Goal: Task Accomplishment & Management: Complete application form

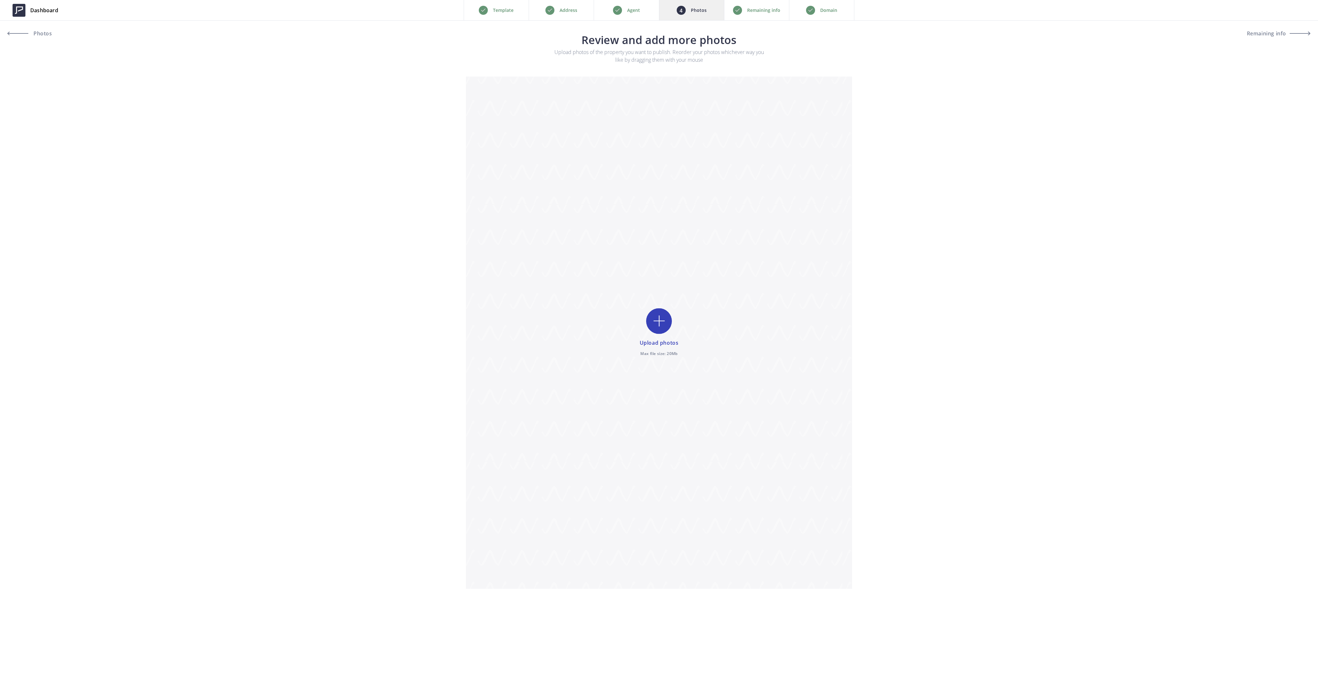
click at [748, 9] on p "Remaining info" at bounding box center [763, 10] width 33 height 8
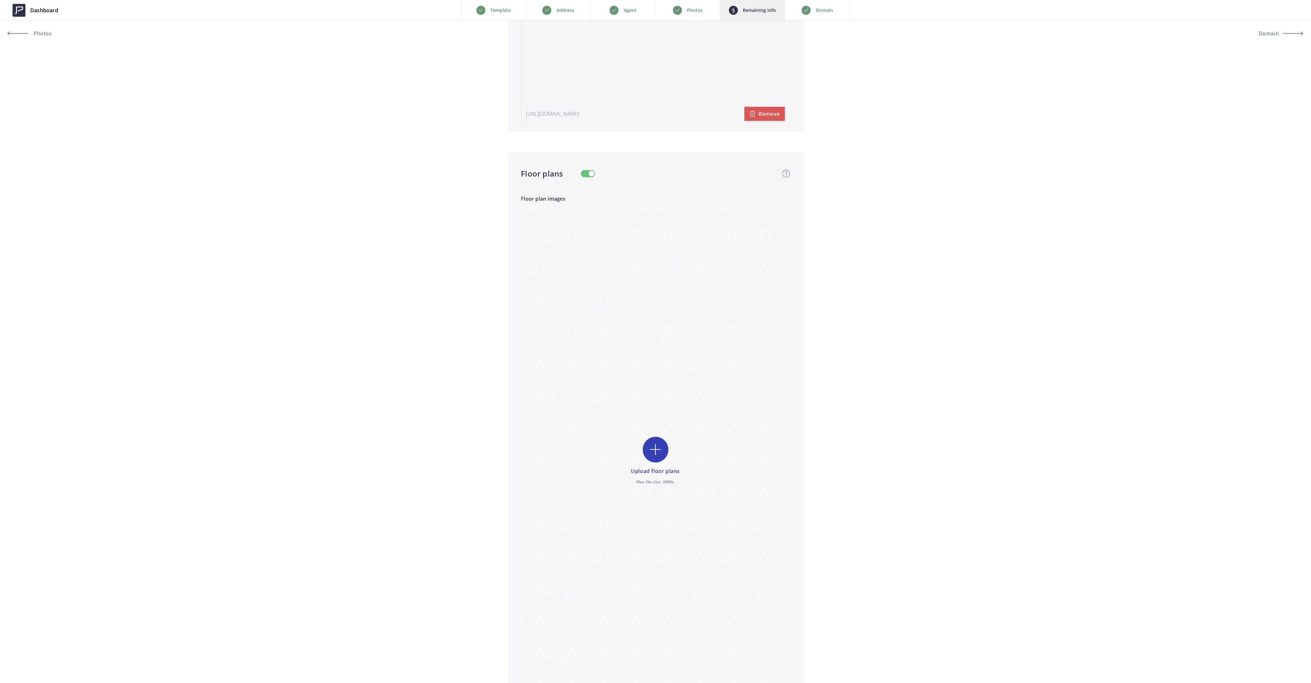
scroll to position [1544, 0]
click at [653, 385] on input "file" at bounding box center [655, 398] width 279 height 513
type input "C:\fakepath\Floor-1.jpg"
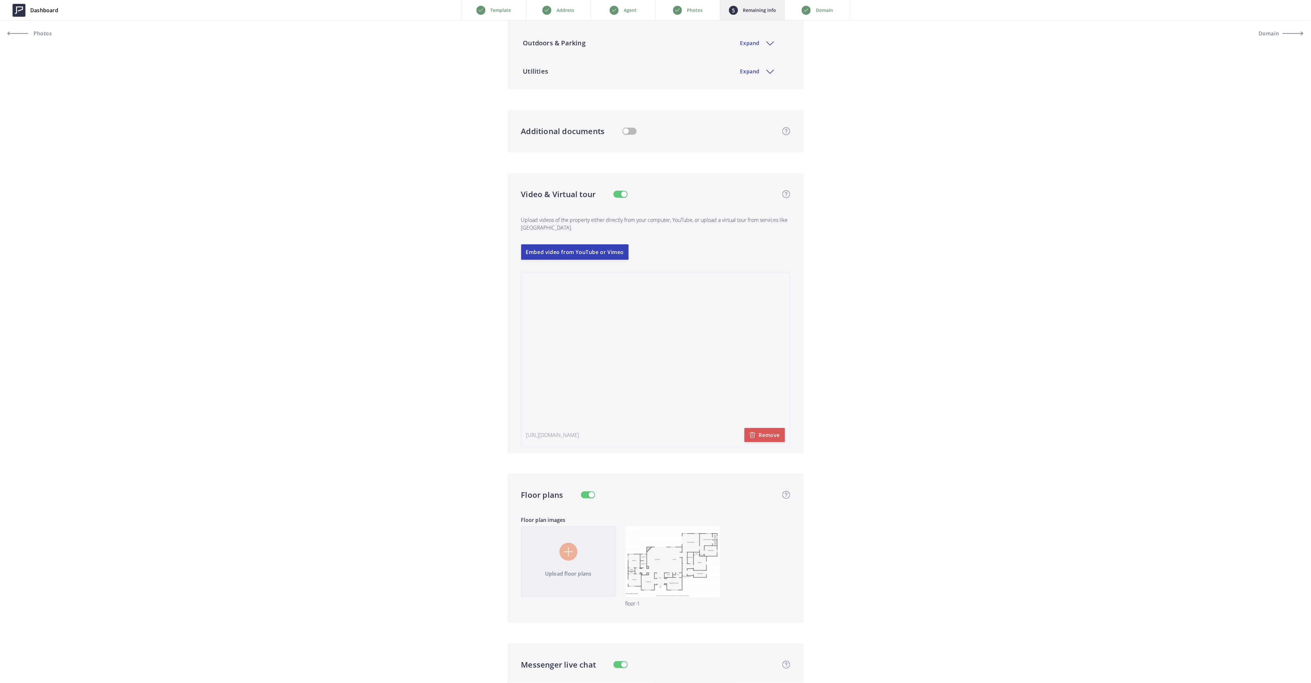
scroll to position [1072, 0]
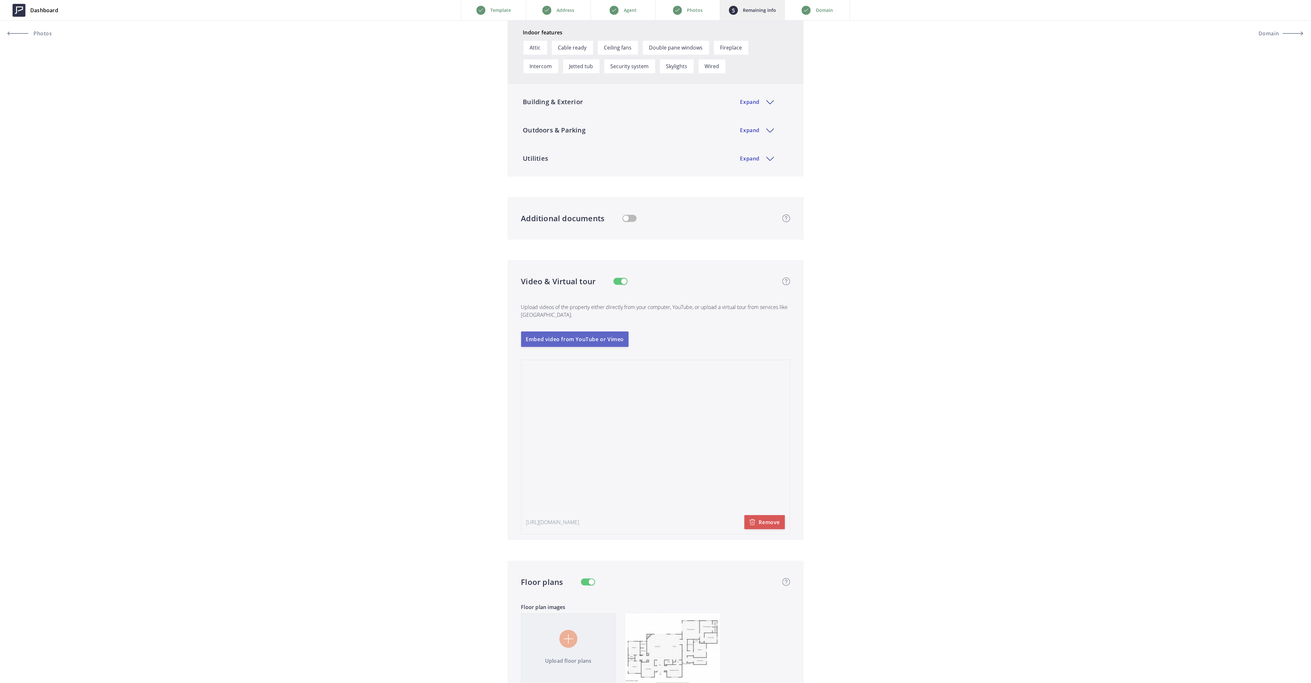
click at [579, 342] on button "Embed video from YouTube or Vimeo" at bounding box center [575, 339] width 108 height 15
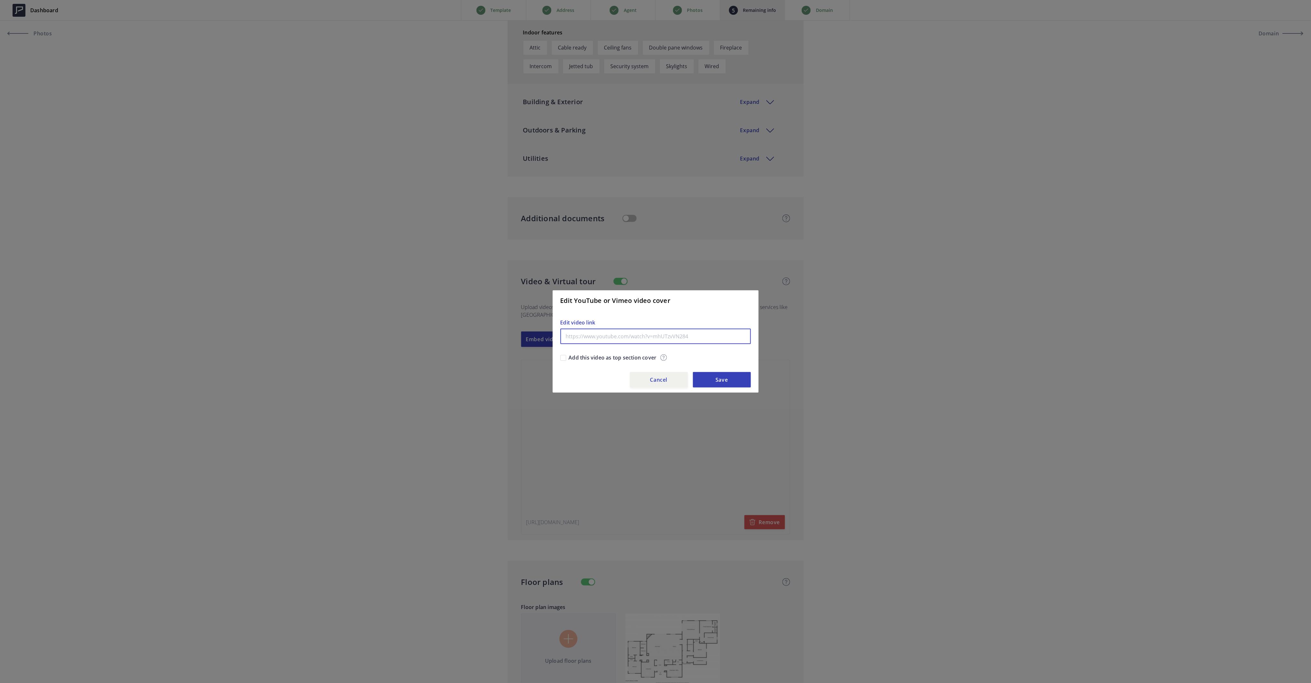
click at [619, 336] on input "text" at bounding box center [656, 336] width 190 height 15
paste input "https://youtu.be/7tTlsvlJccM"
type input "https://youtu.be/7tTlsvlJccM"
click at [716, 378] on button "Save" at bounding box center [722, 379] width 58 height 15
type input "1,060,000"
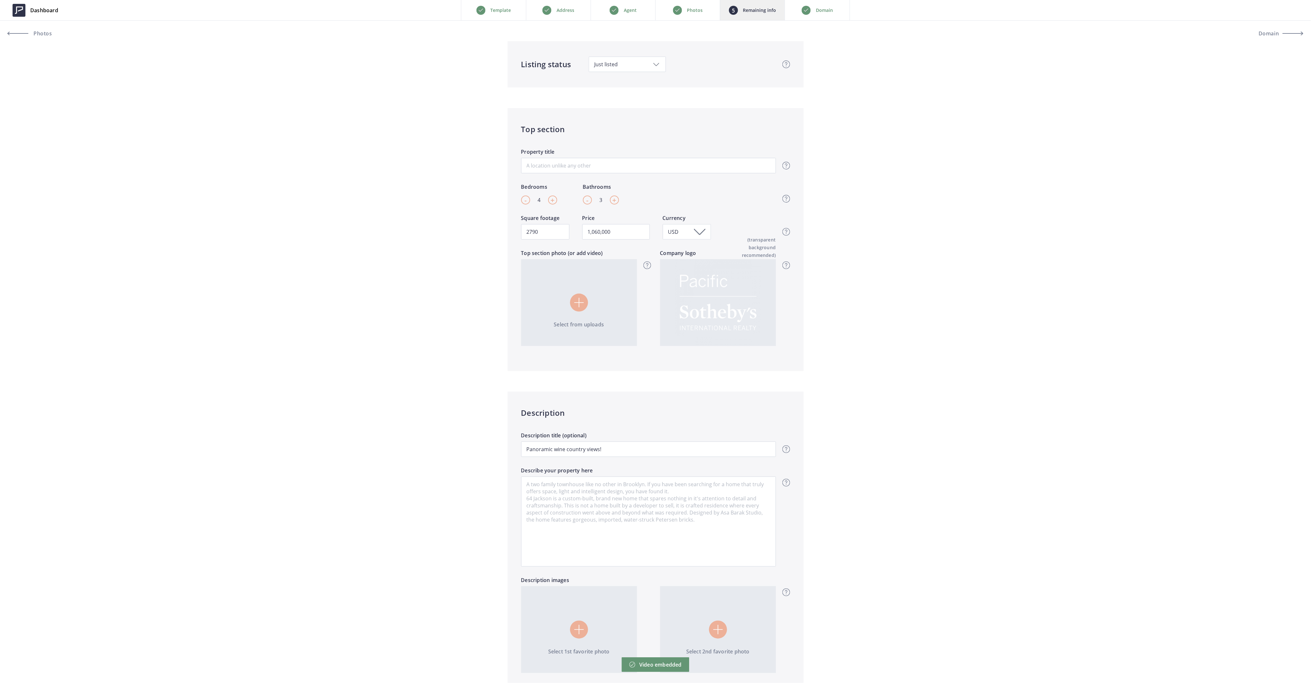
scroll to position [86, 0]
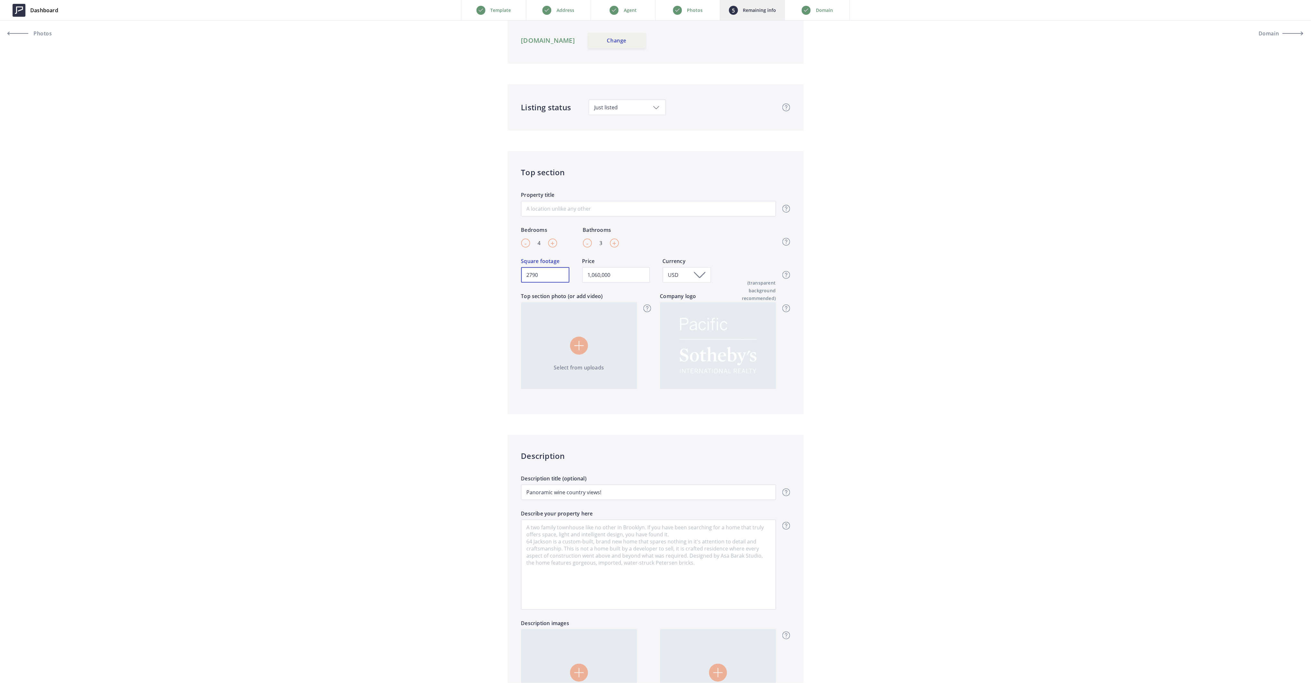
drag, startPoint x: 553, startPoint y: 274, endPoint x: 494, endPoint y: 274, distance: 58.6
type input "1,060,000"
drag, startPoint x: 440, startPoint y: 267, endPoint x: 444, endPoint y: 269, distance: 5.3
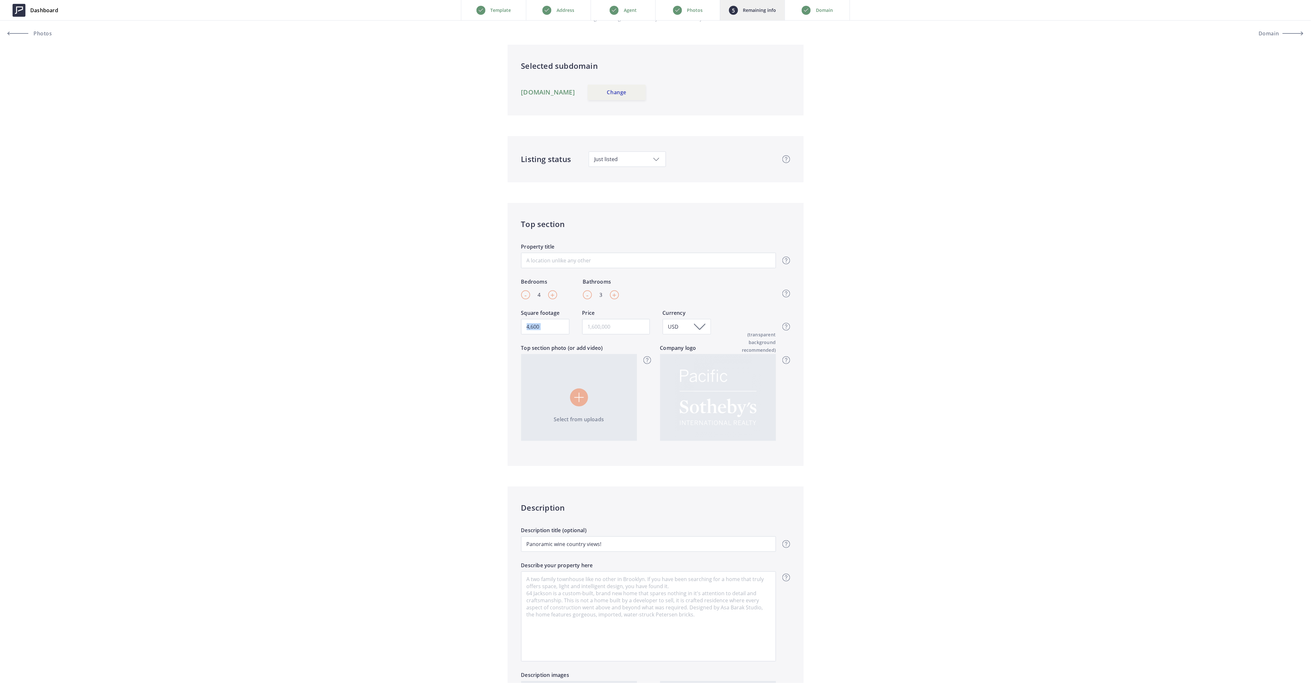
scroll to position [0, 0]
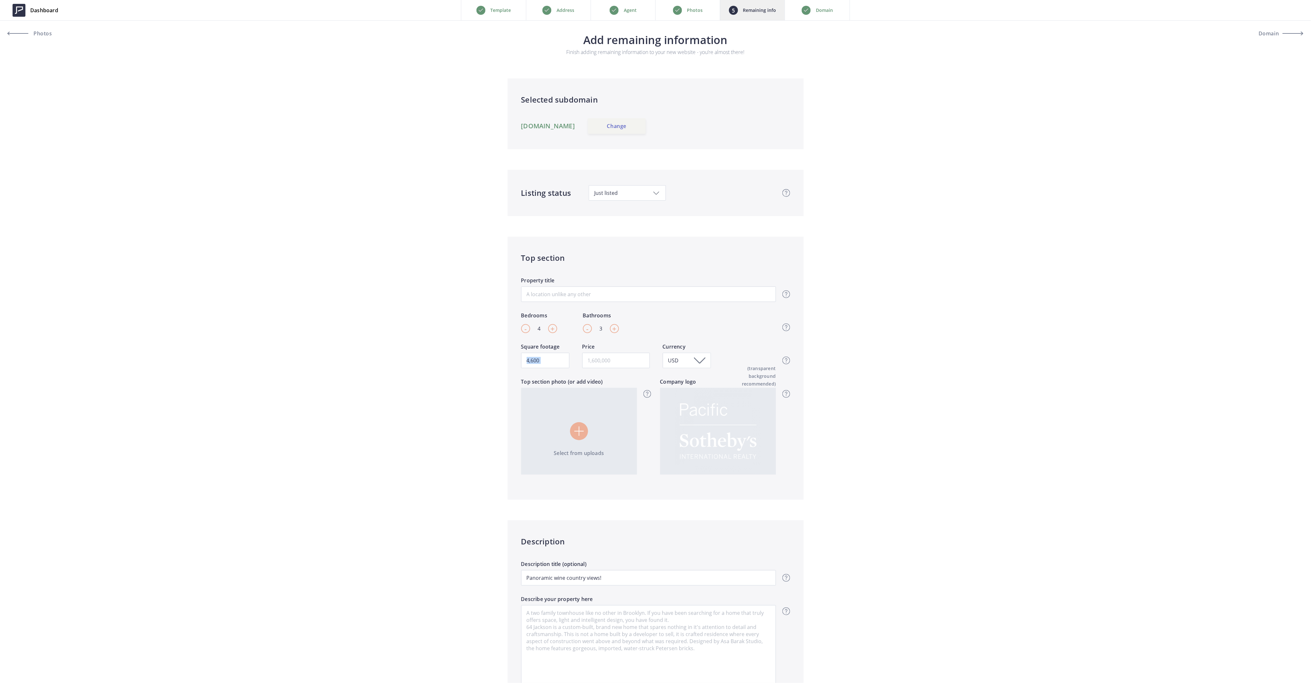
click at [646, 127] on link "Change" at bounding box center [617, 125] width 58 height 15
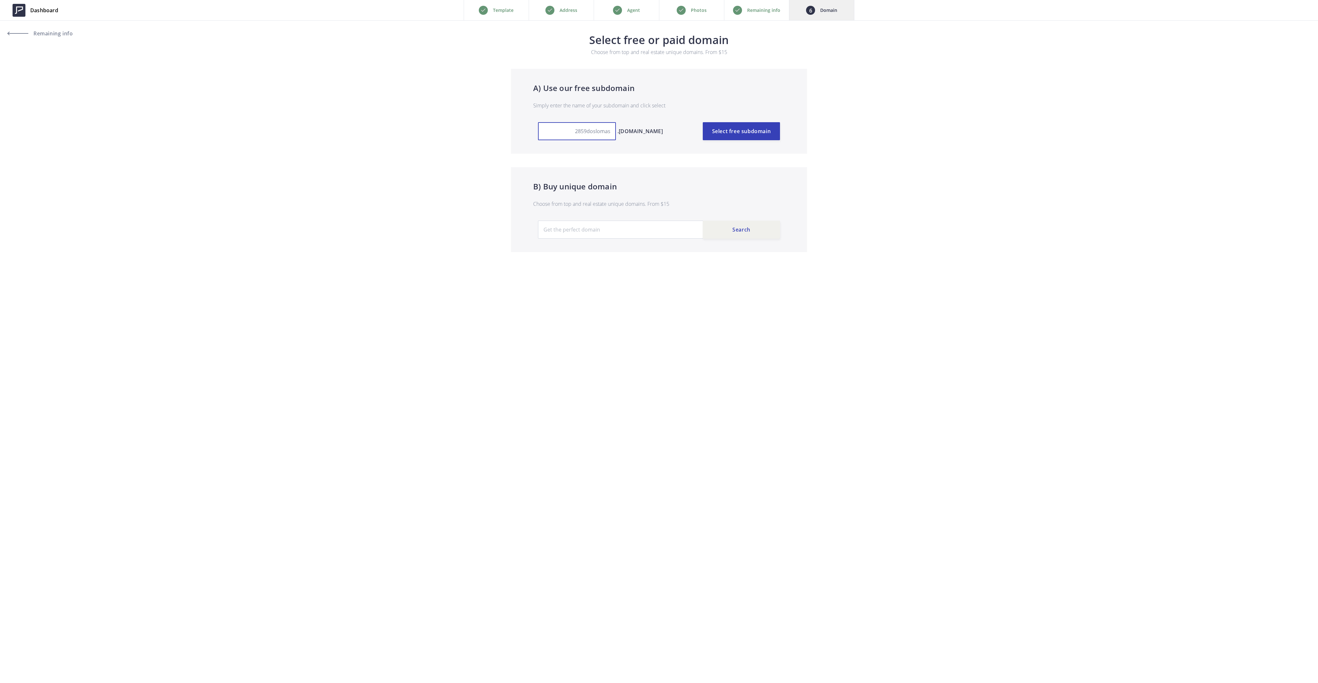
click at [579, 129] on input "2859doslomas" at bounding box center [577, 131] width 78 height 18
type input "2869doslomas"
click at [739, 133] on button "Select free subdomain" at bounding box center [741, 131] width 77 height 18
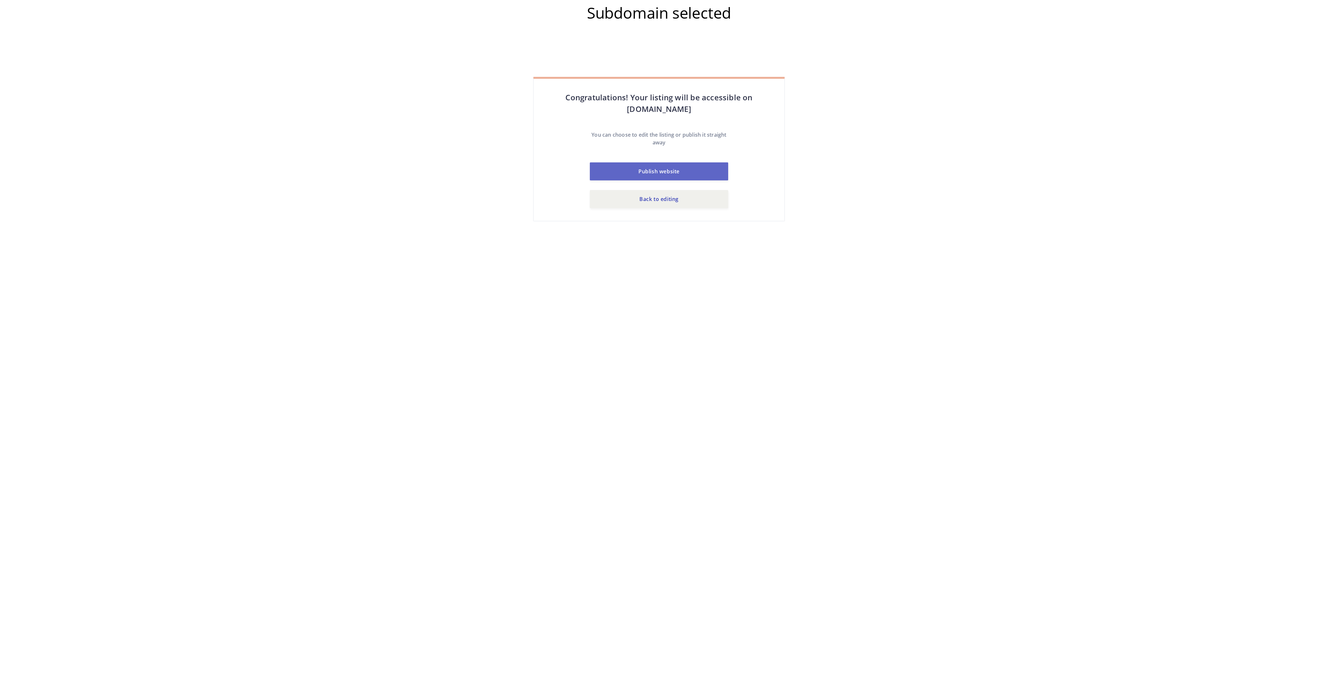
click at [660, 171] on button "Publish website" at bounding box center [659, 171] width 138 height 18
click at [661, 167] on button "Publish website" at bounding box center [659, 171] width 138 height 18
click at [658, 202] on link "Back to editing" at bounding box center [659, 199] width 138 height 18
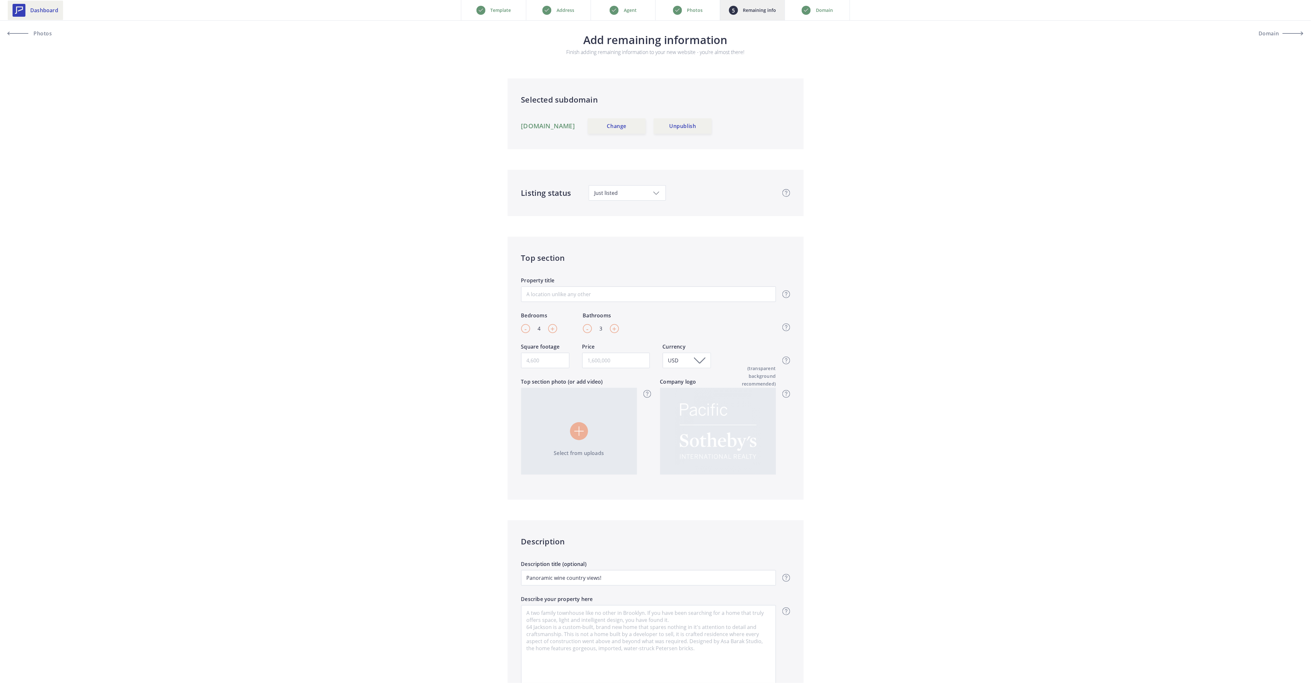
click at [40, 7] on span "Dashboard" at bounding box center [44, 10] width 28 height 8
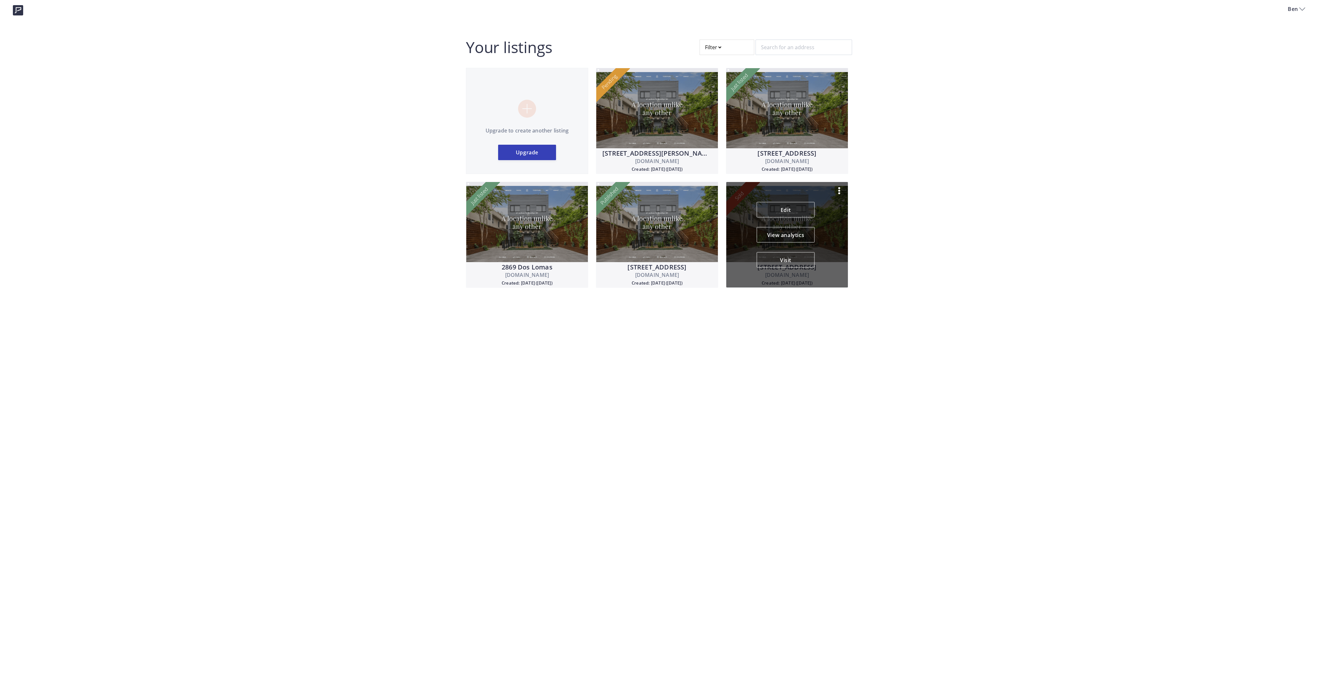
click at [840, 191] on img at bounding box center [839, 191] width 8 height 8
click at [809, 205] on p "Unpublish" at bounding box center [809, 207] width 44 height 8
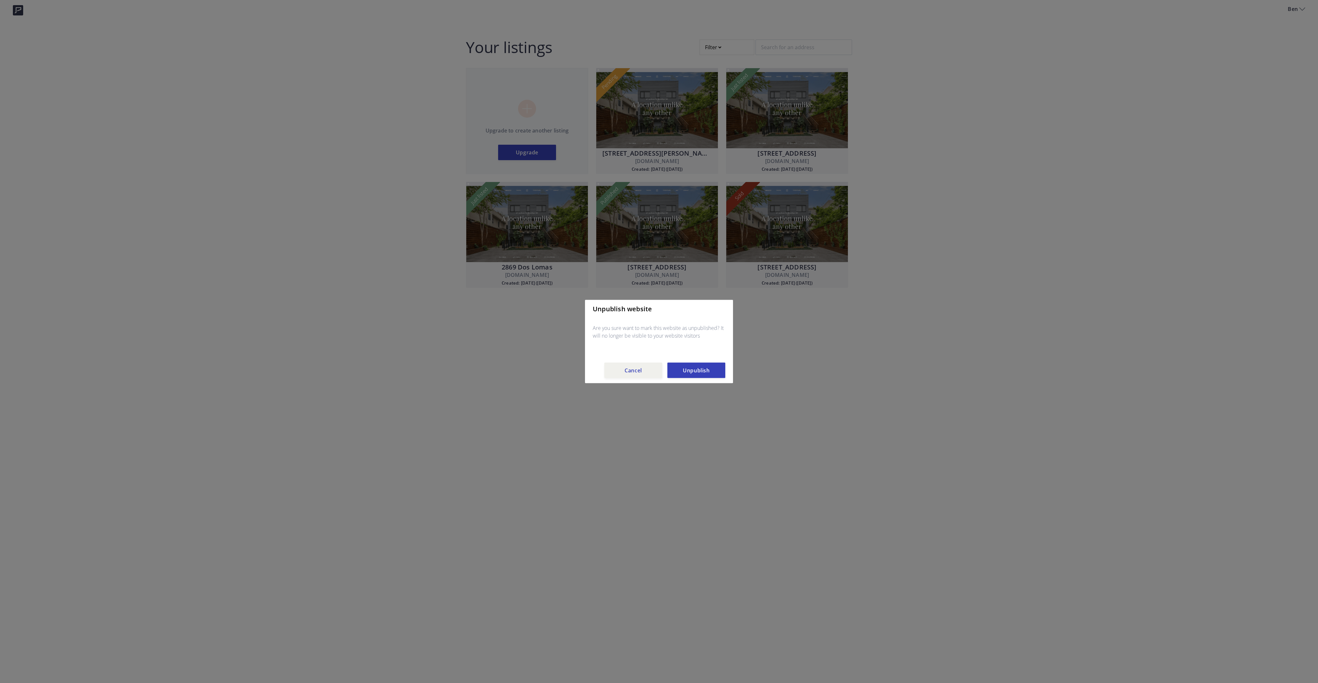
click at [694, 373] on button "Unpublish" at bounding box center [696, 370] width 58 height 15
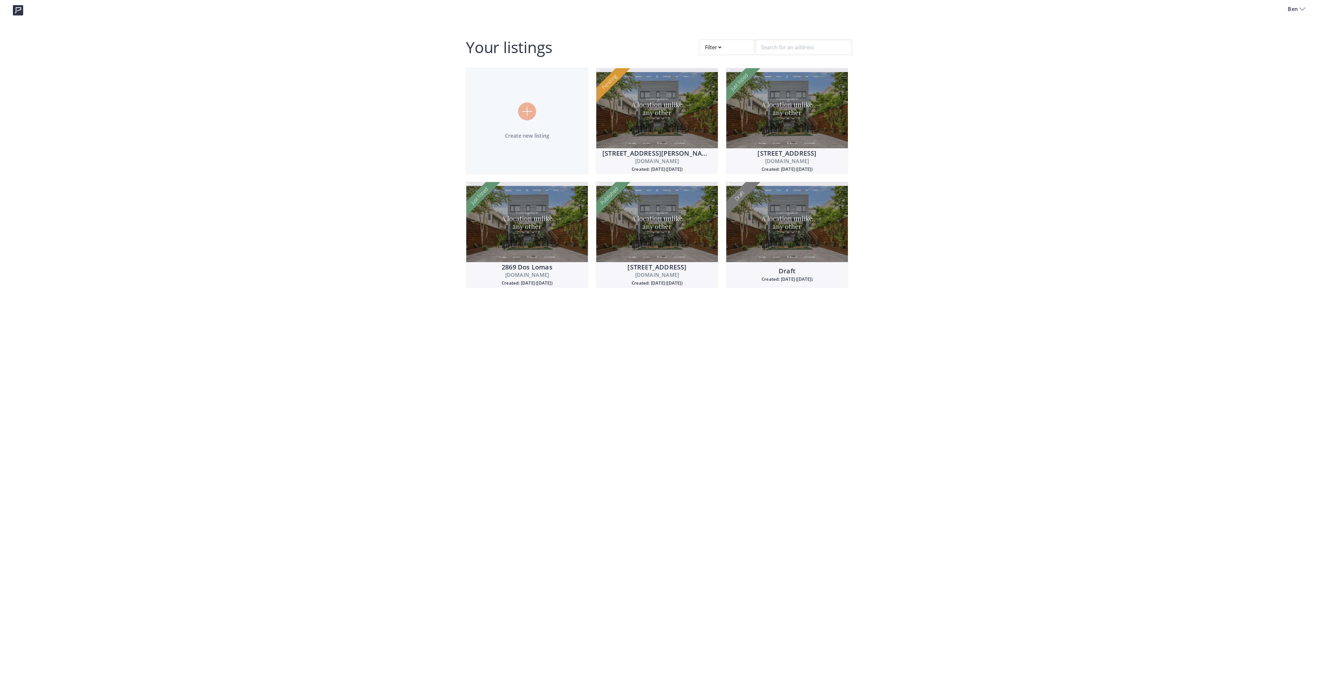
click at [721, 48] on div at bounding box center [727, 47] width 55 height 15
click at [714, 95] on span "Draft" at bounding box center [715, 94] width 11 height 6
click at [638, 52] on div "Your listings Filter Newest to Oldest Oldest to Newest Published Draft Active J…" at bounding box center [659, 168] width 386 height 256
click at [705, 94] on input "Draft" at bounding box center [704, 94] width 5 height 5
radio input "true"
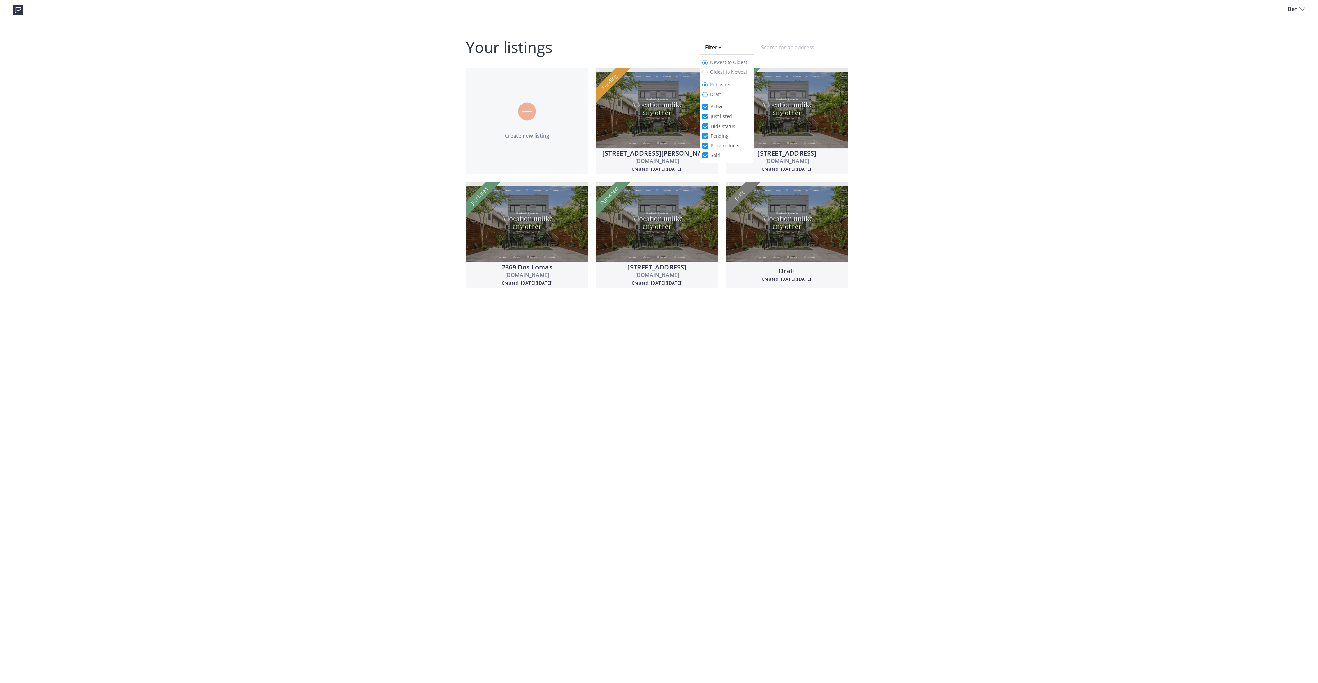
radio input "false"
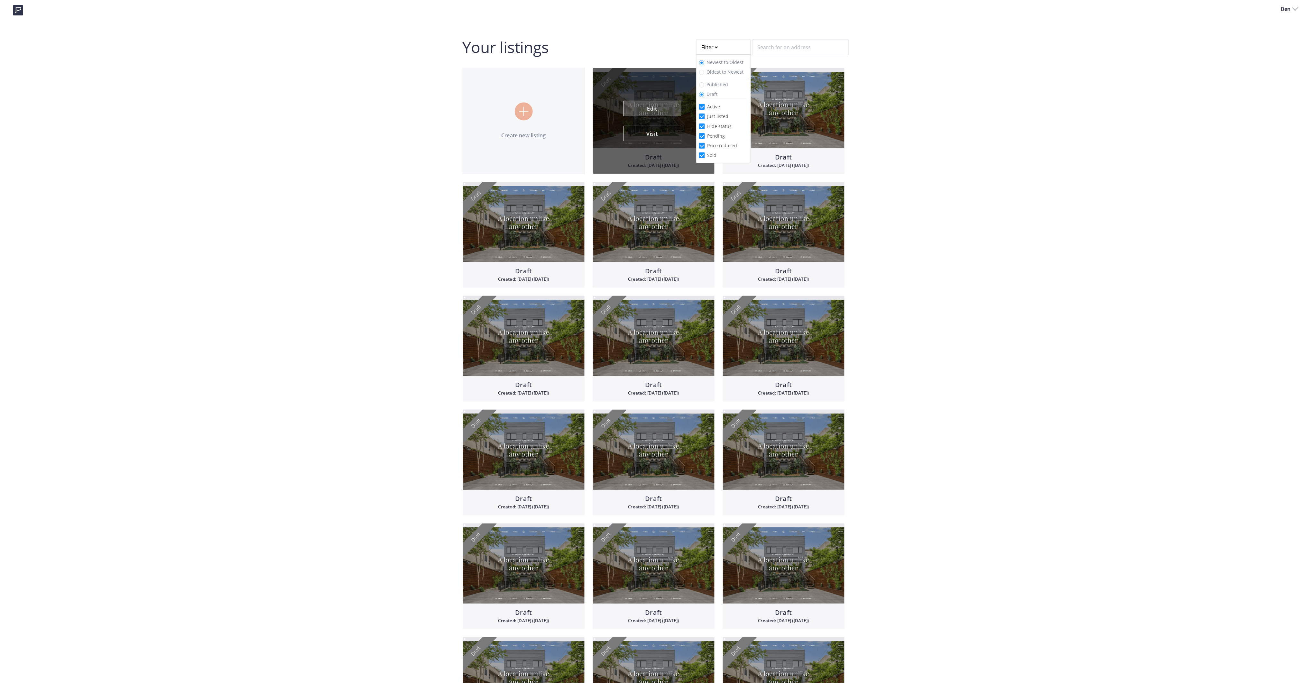
click at [657, 108] on link "Edit" at bounding box center [652, 108] width 58 height 15
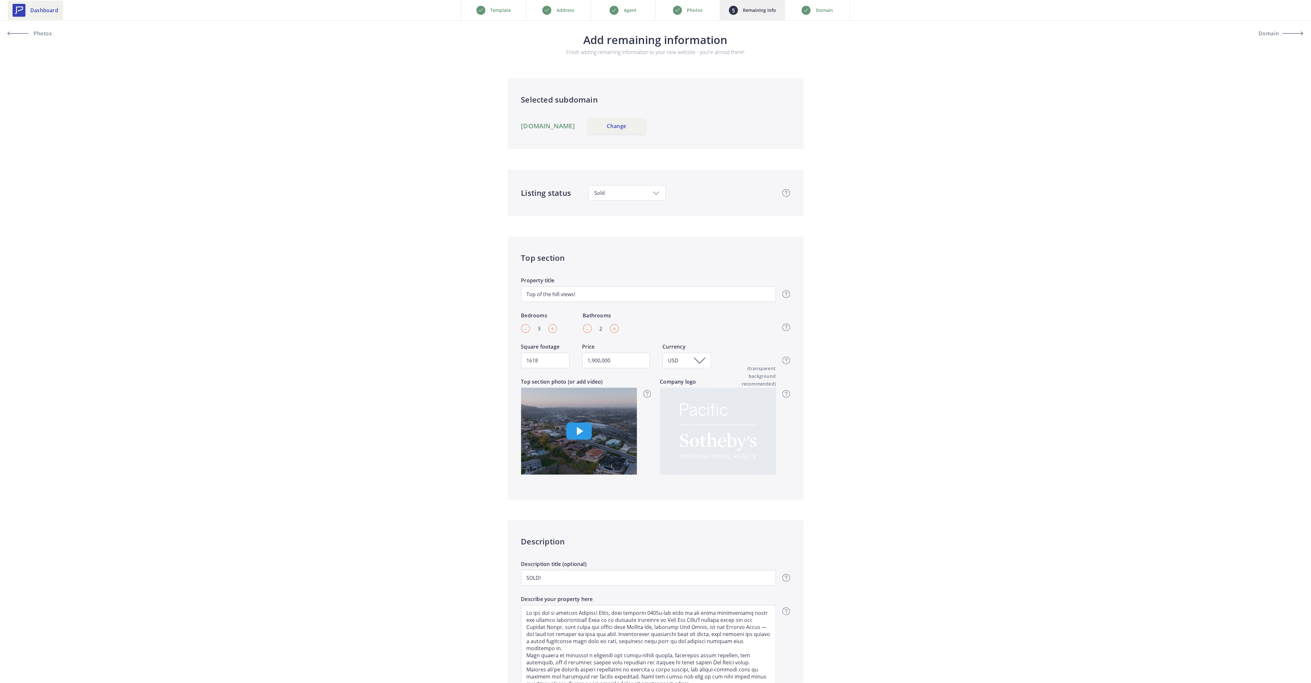
click at [19, 7] on icon at bounding box center [19, 10] width 13 height 13
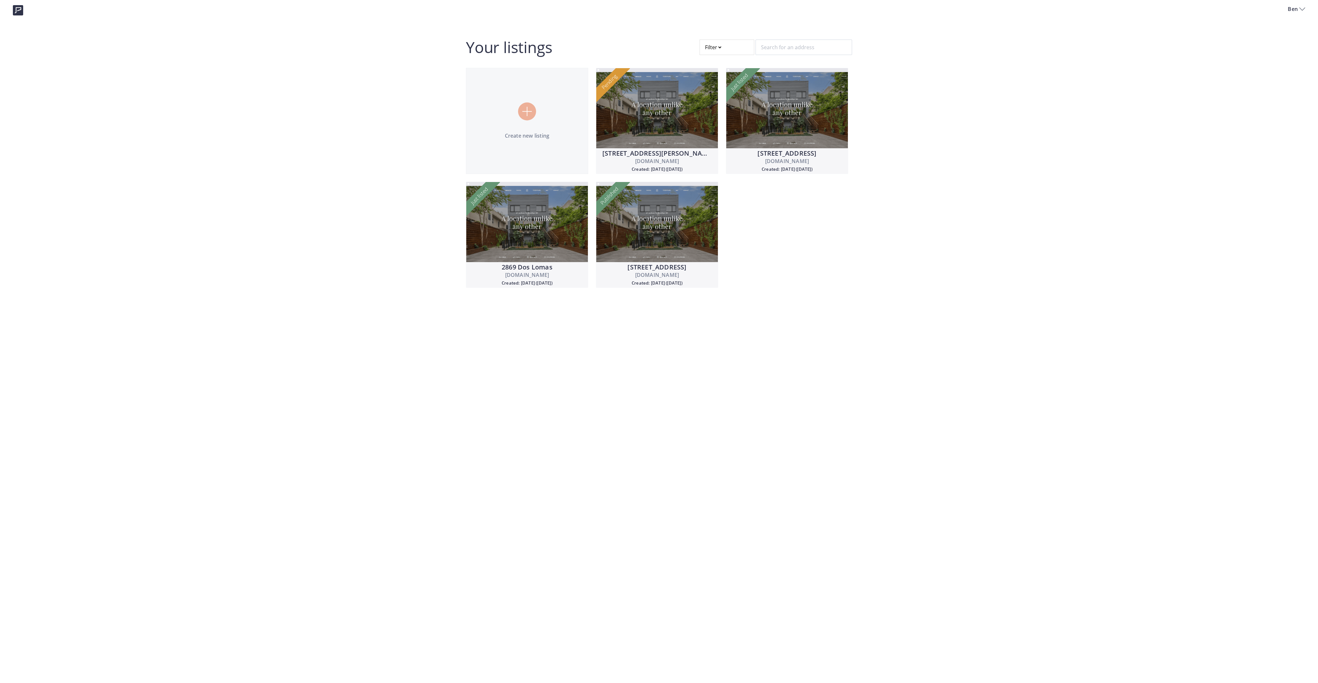
click at [707, 47] on div at bounding box center [727, 47] width 55 height 15
click at [705, 92] on input "Draft" at bounding box center [704, 94] width 5 height 5
radio input "true"
radio input "false"
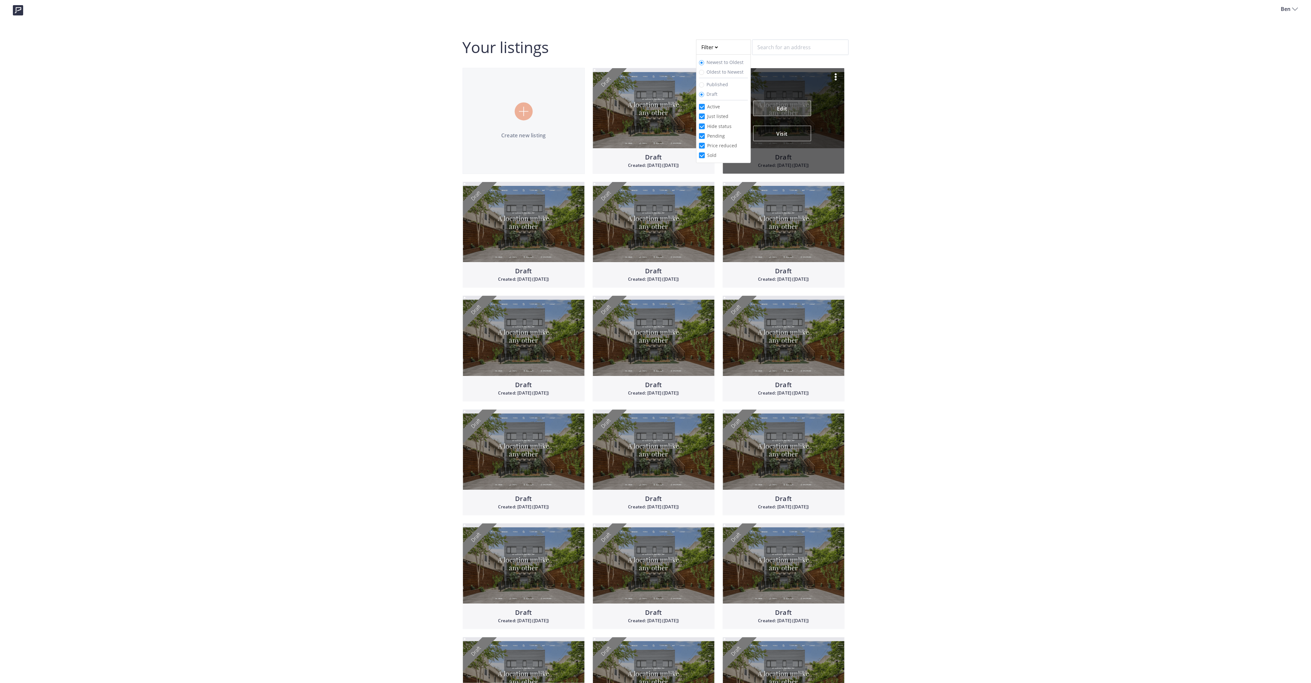
click at [799, 106] on link "Edit" at bounding box center [782, 108] width 58 height 15
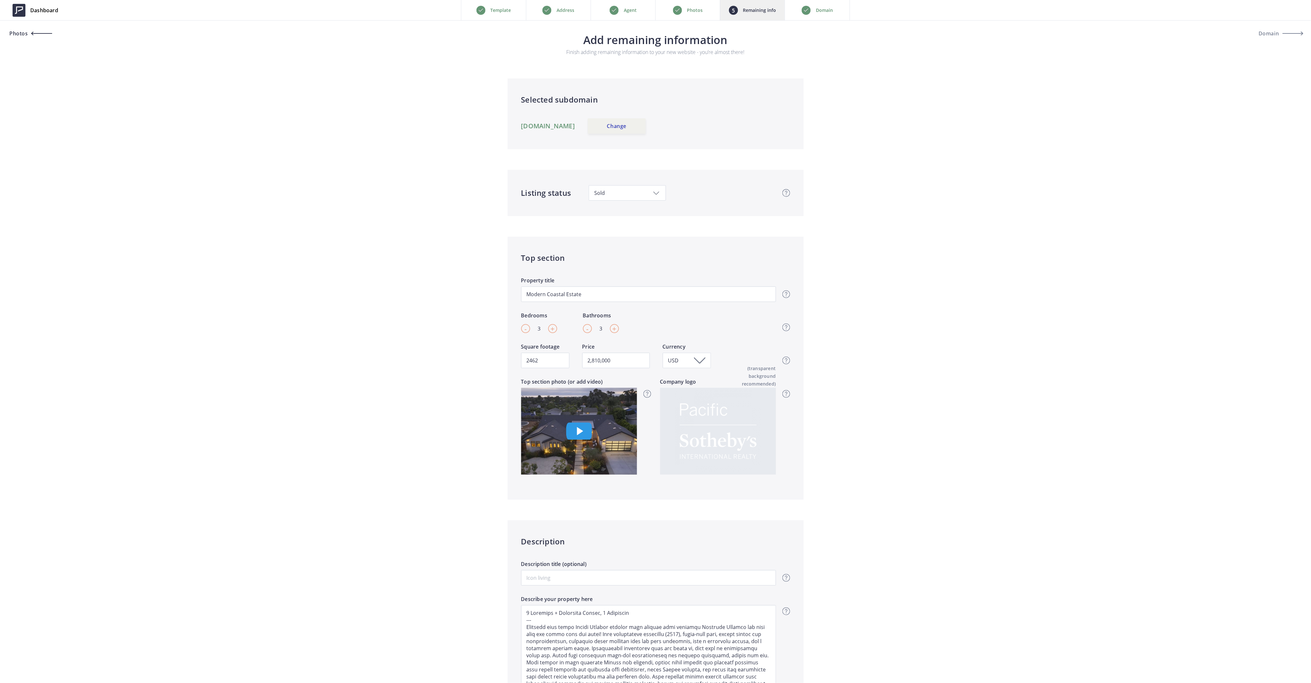
click at [52, 31] on link "Photos" at bounding box center [37, 33] width 58 height 15
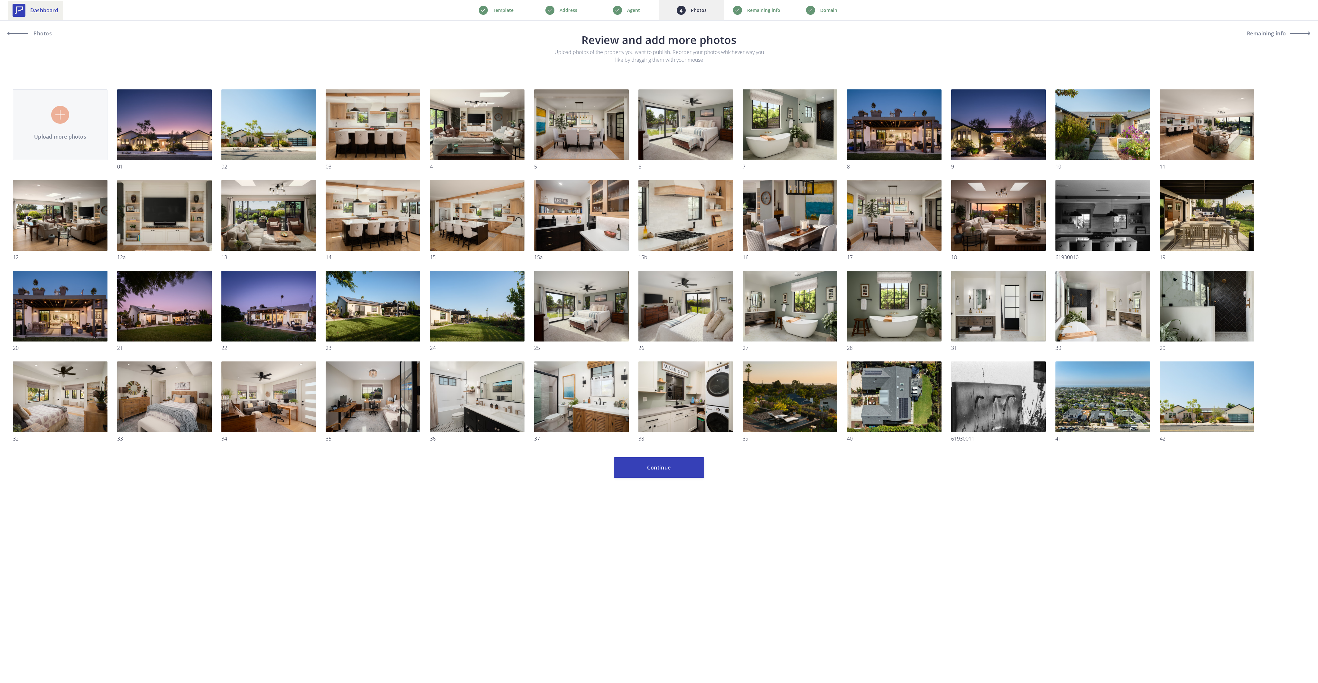
click at [22, 12] on icon at bounding box center [19, 10] width 13 height 13
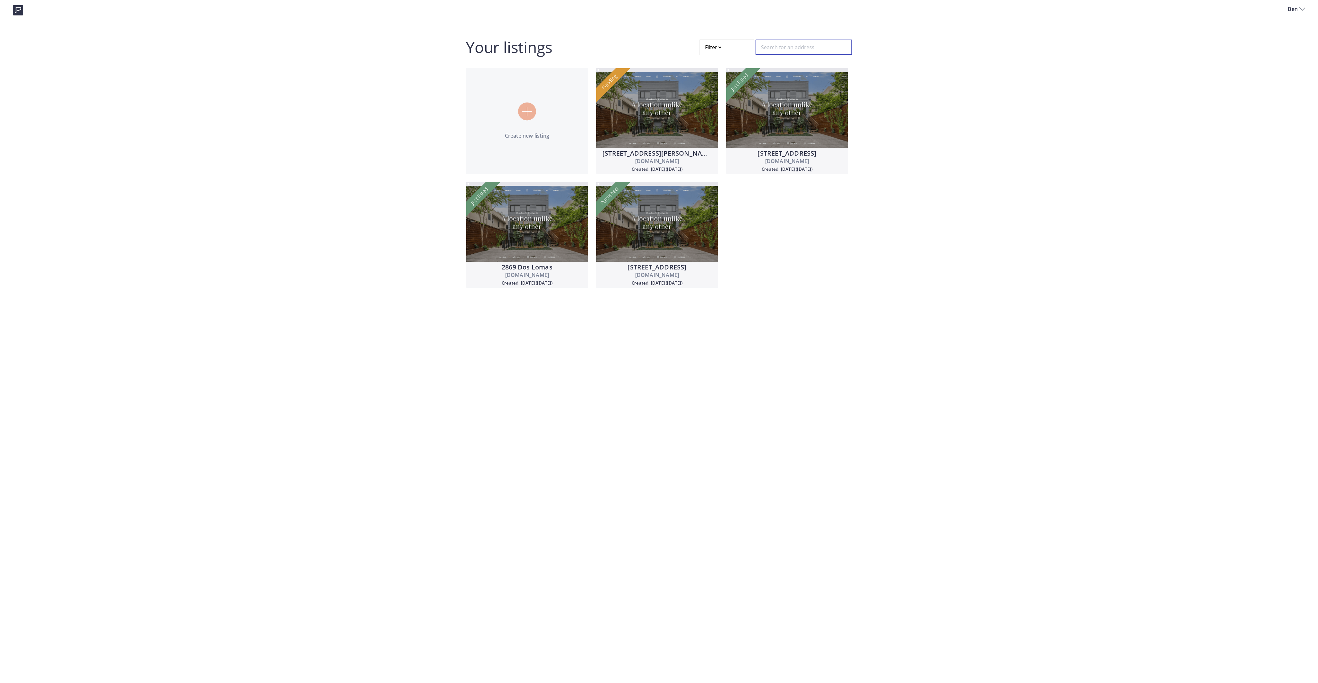
click at [790, 43] on input "text" at bounding box center [804, 47] width 97 height 15
click at [709, 47] on div at bounding box center [727, 47] width 55 height 15
click at [703, 94] on input "Draft" at bounding box center [704, 94] width 5 height 5
radio input "true"
radio input "false"
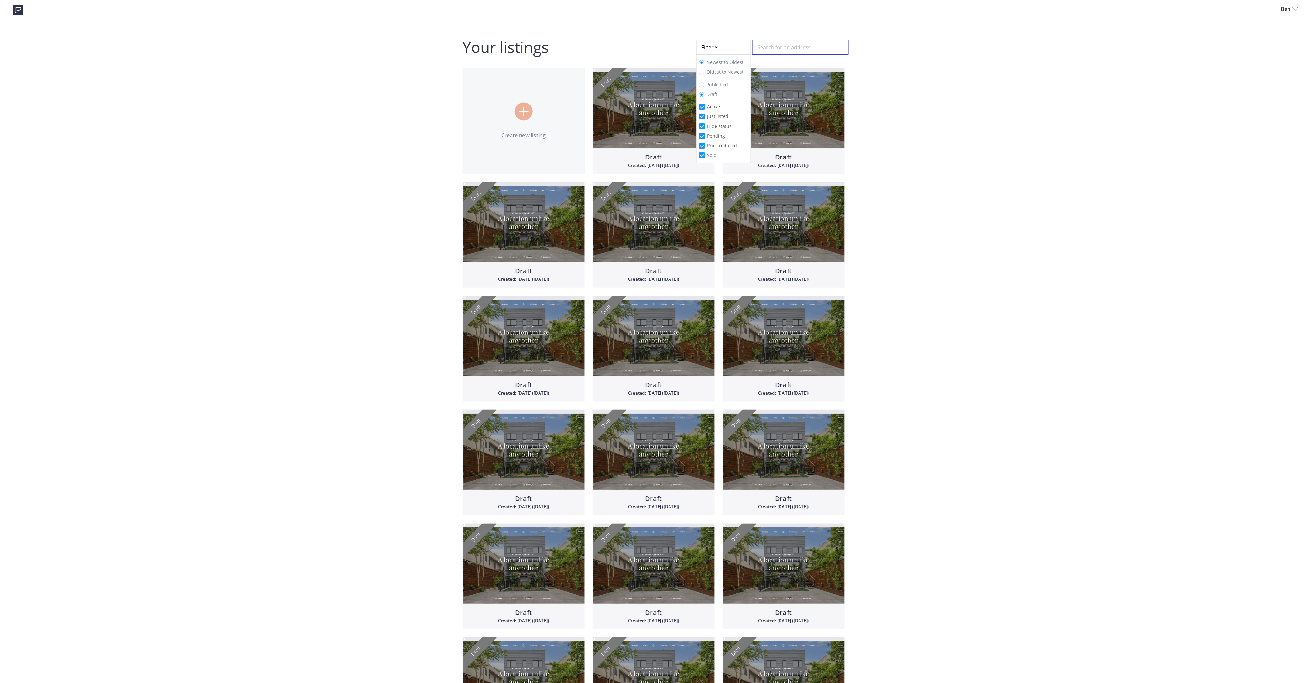
click at [781, 48] on input "text" at bounding box center [800, 47] width 97 height 15
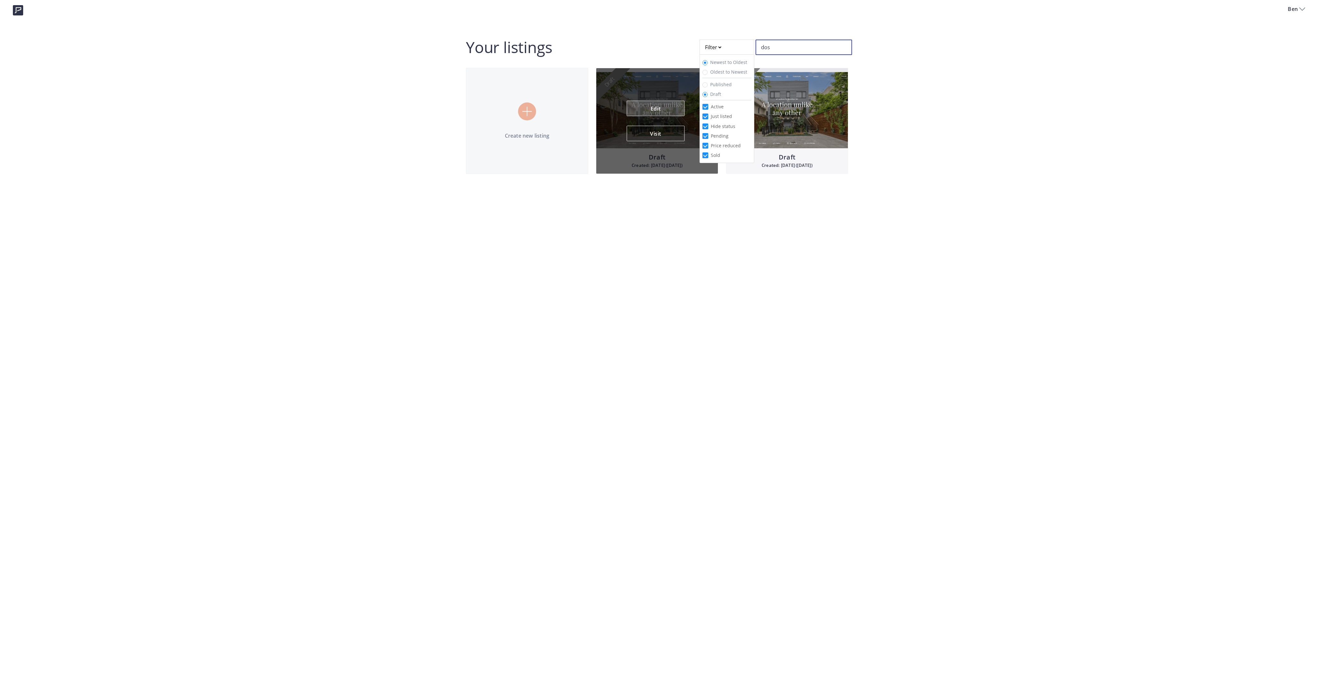
type input "dos"
click at [641, 110] on link "Edit" at bounding box center [656, 108] width 58 height 15
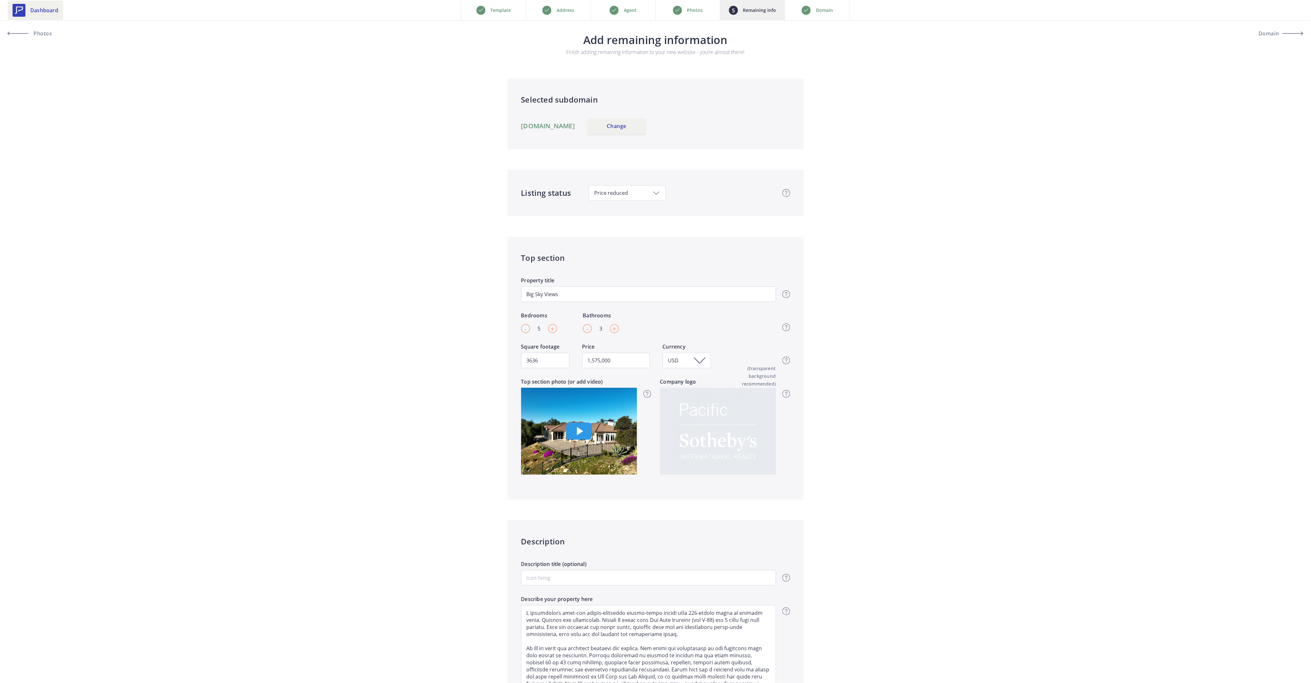
click at [28, 11] on link "Dashboard" at bounding box center [35, 10] width 55 height 19
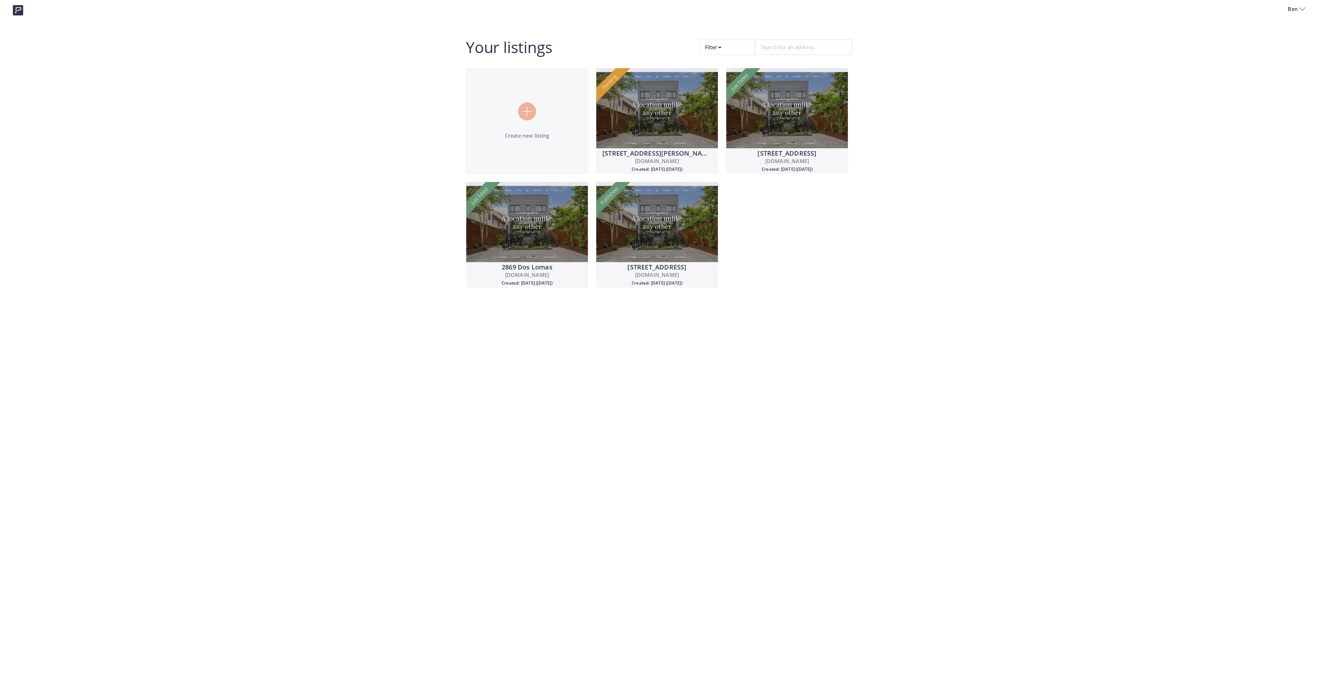
click at [737, 43] on div at bounding box center [727, 47] width 55 height 15
click at [705, 95] on input "Draft" at bounding box center [704, 94] width 5 height 5
radio input "true"
radio input "false"
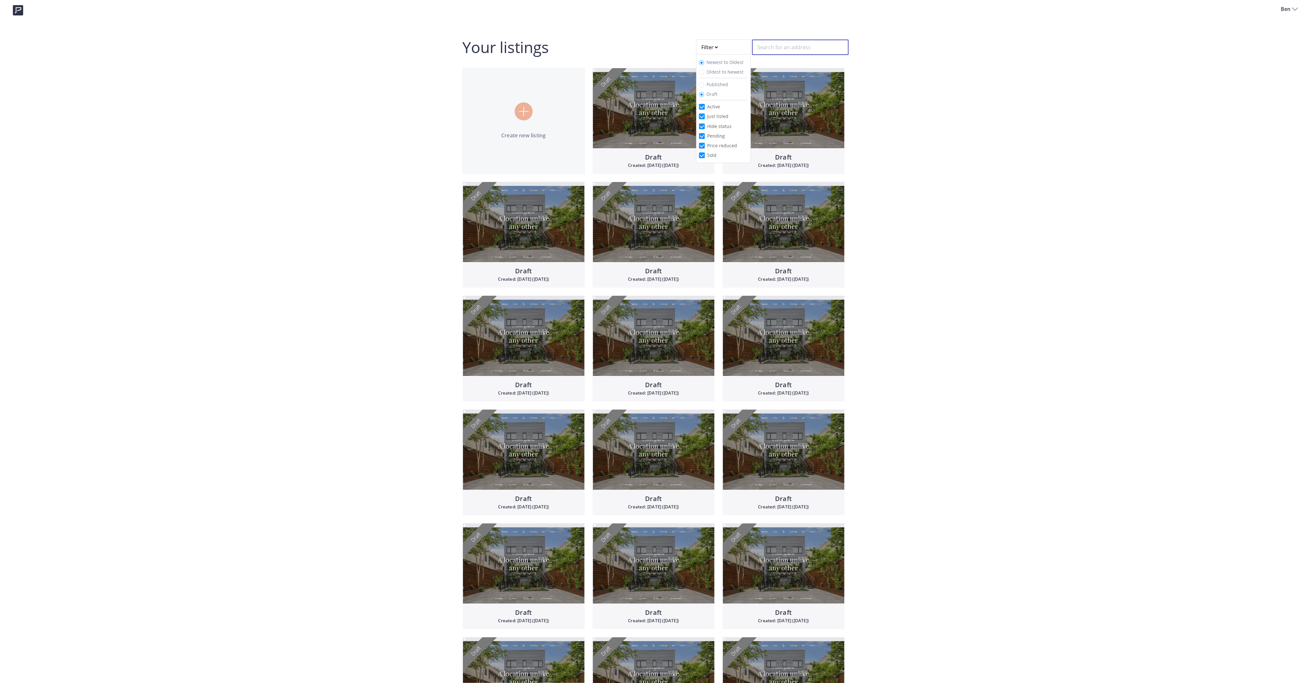
click at [779, 54] on input "text" at bounding box center [800, 47] width 97 height 15
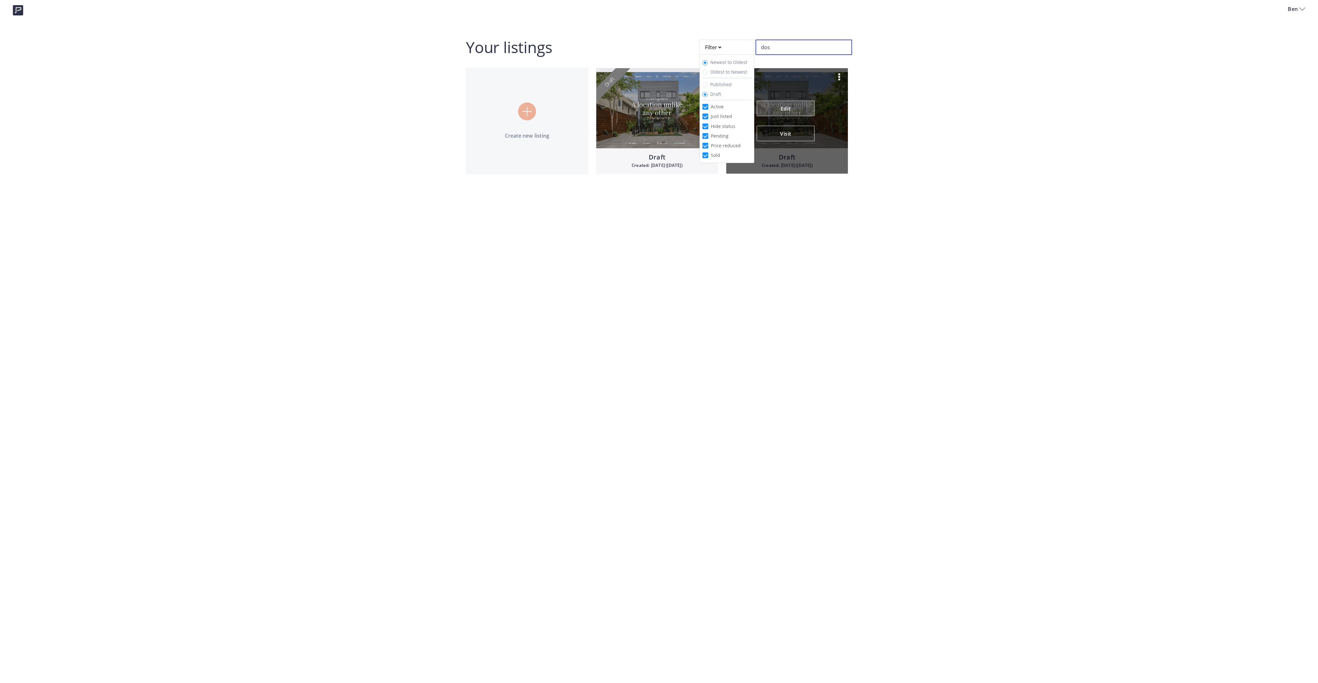
type input "dos"
click at [785, 106] on link "Edit" at bounding box center [786, 108] width 58 height 15
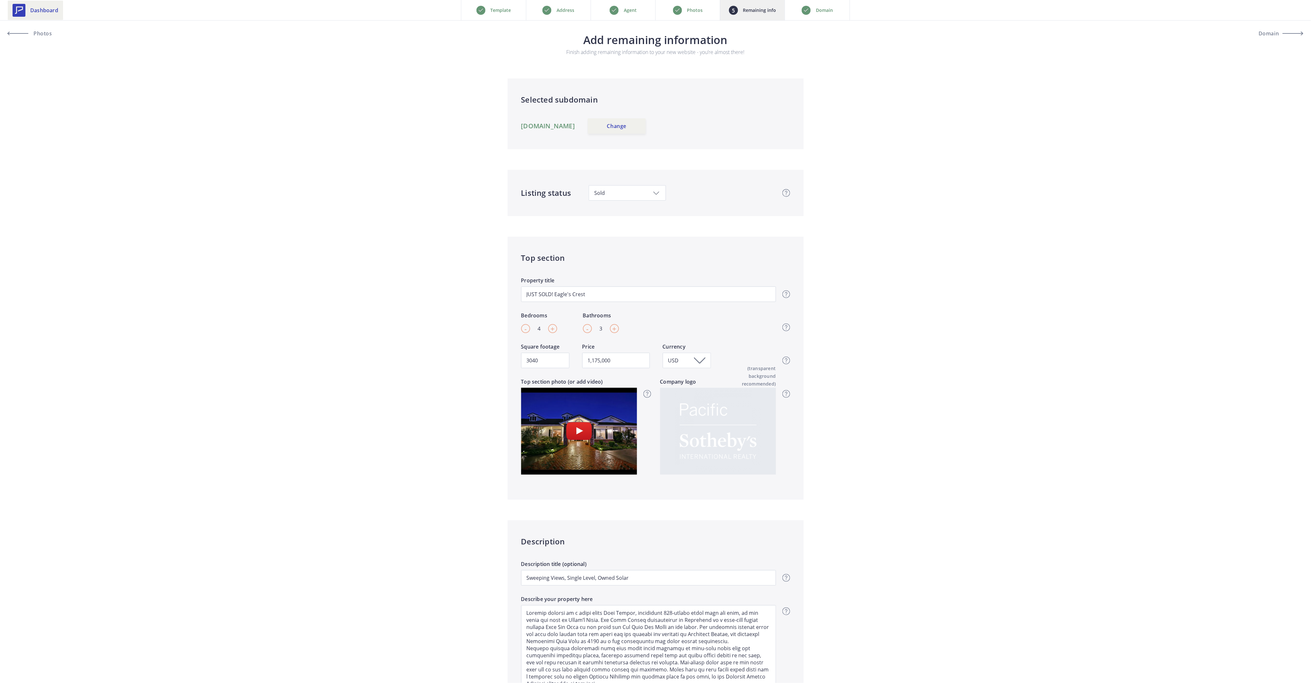
click at [31, 15] on link "Dashboard" at bounding box center [35, 10] width 55 height 19
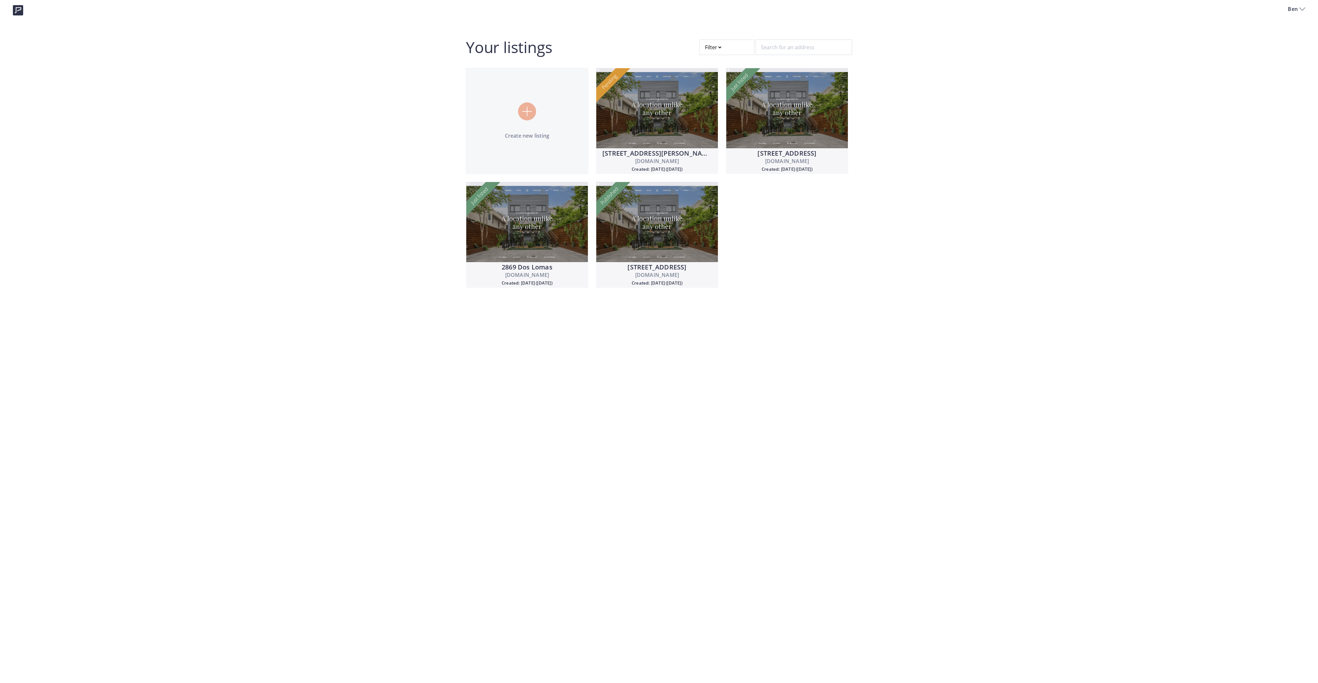
click at [727, 42] on div at bounding box center [727, 47] width 55 height 15
click at [709, 94] on span "Draft" at bounding box center [716, 94] width 16 height 6
click at [708, 94] on input "Draft" at bounding box center [704, 94] width 5 height 5
radio input "true"
radio input "false"
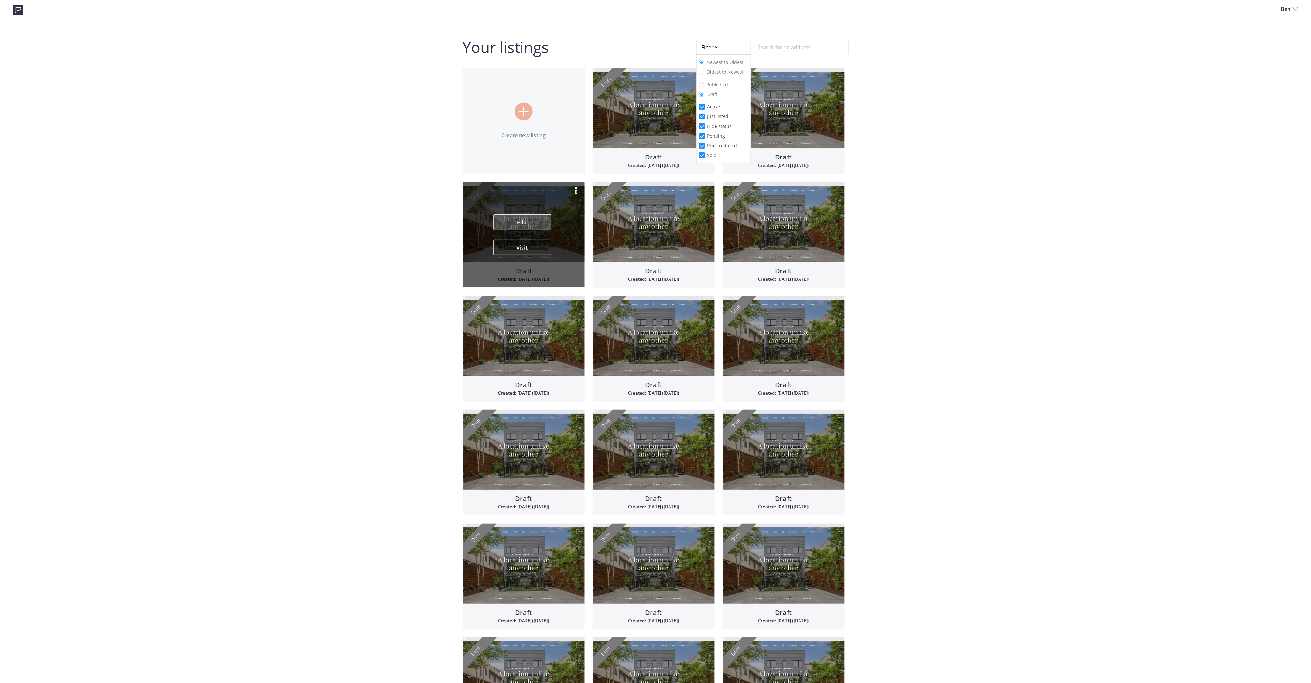
click at [524, 221] on link "Edit" at bounding box center [522, 222] width 58 height 15
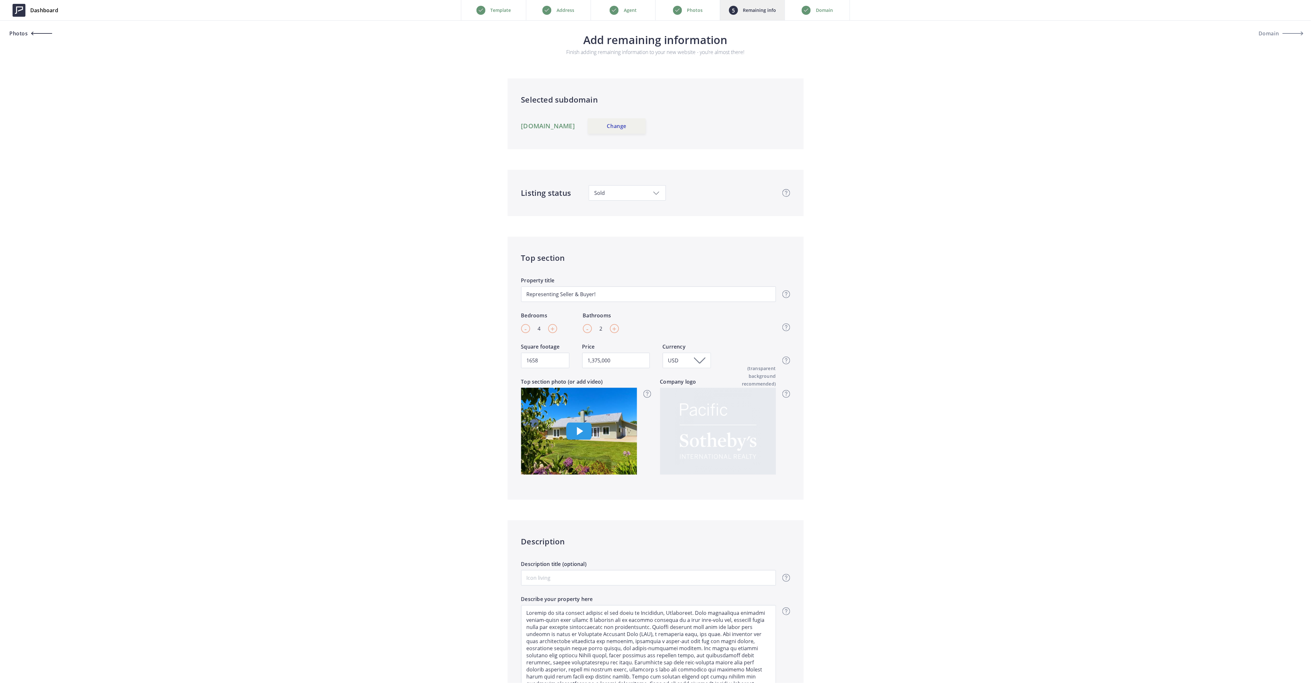
click at [16, 33] on span "Photos" at bounding box center [18, 33] width 20 height 5
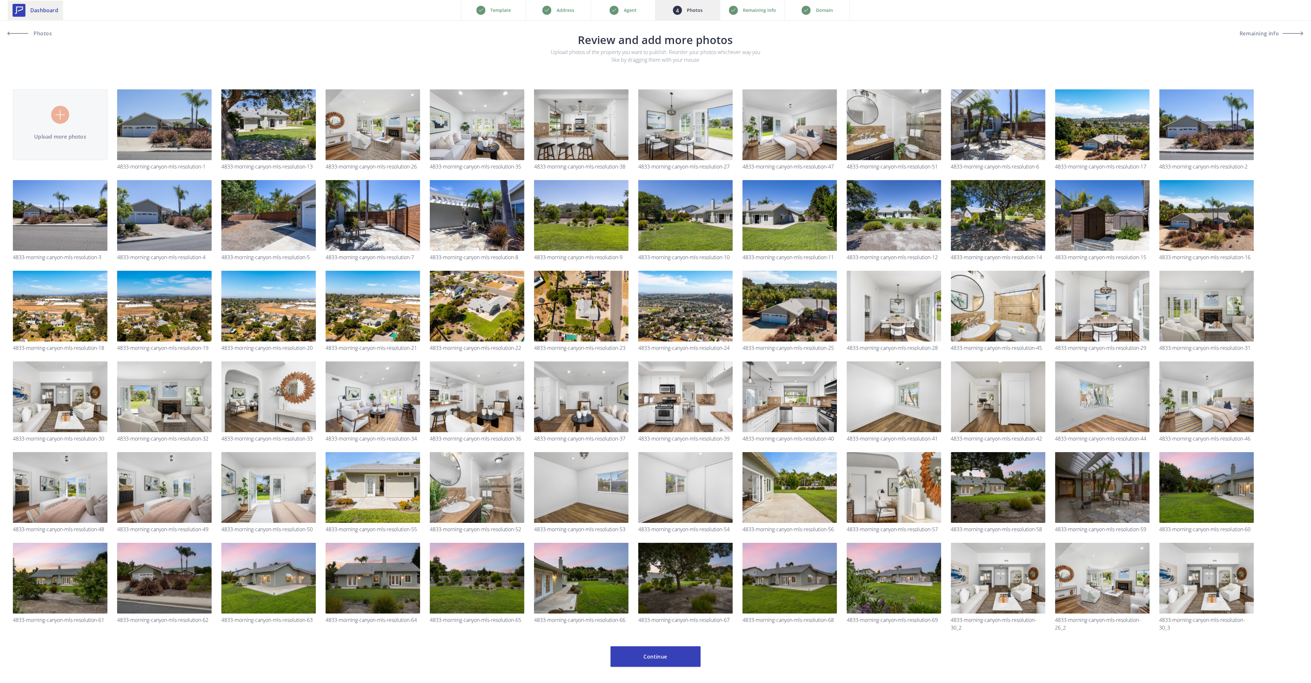
click at [8, 3] on link "Dashboard" at bounding box center [35, 10] width 55 height 19
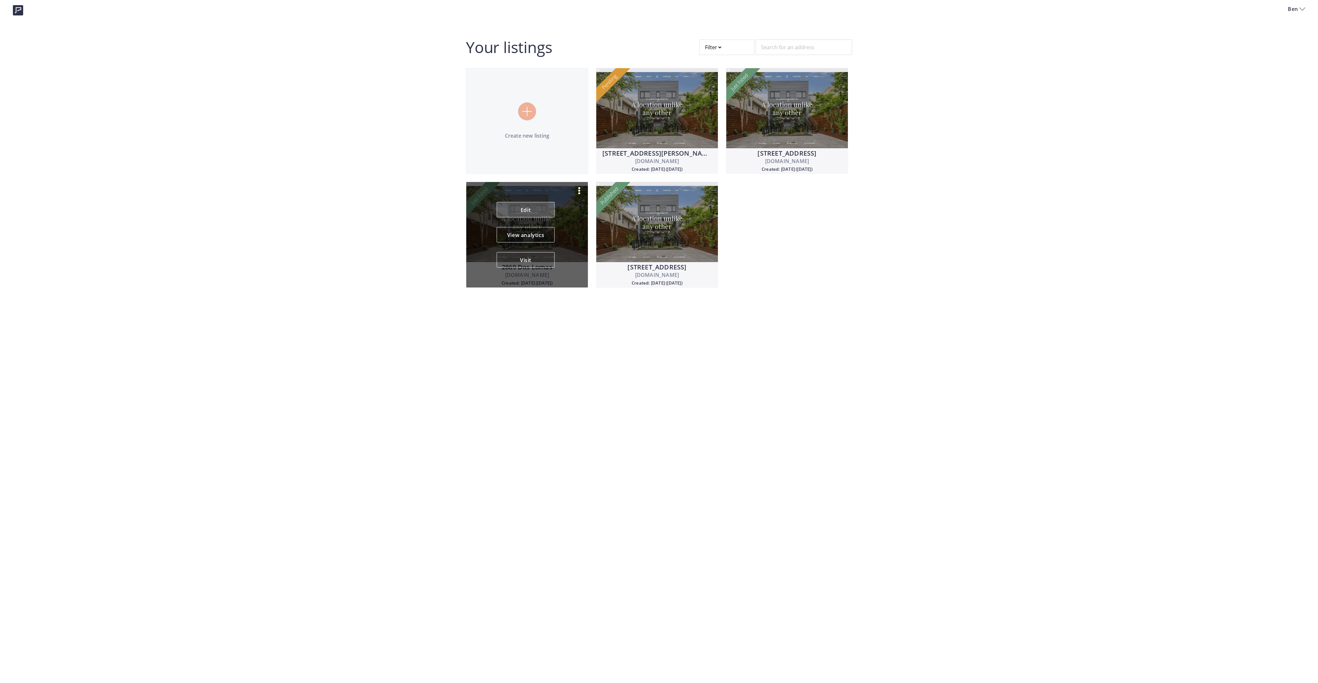
click at [528, 208] on link "Edit" at bounding box center [526, 209] width 58 height 15
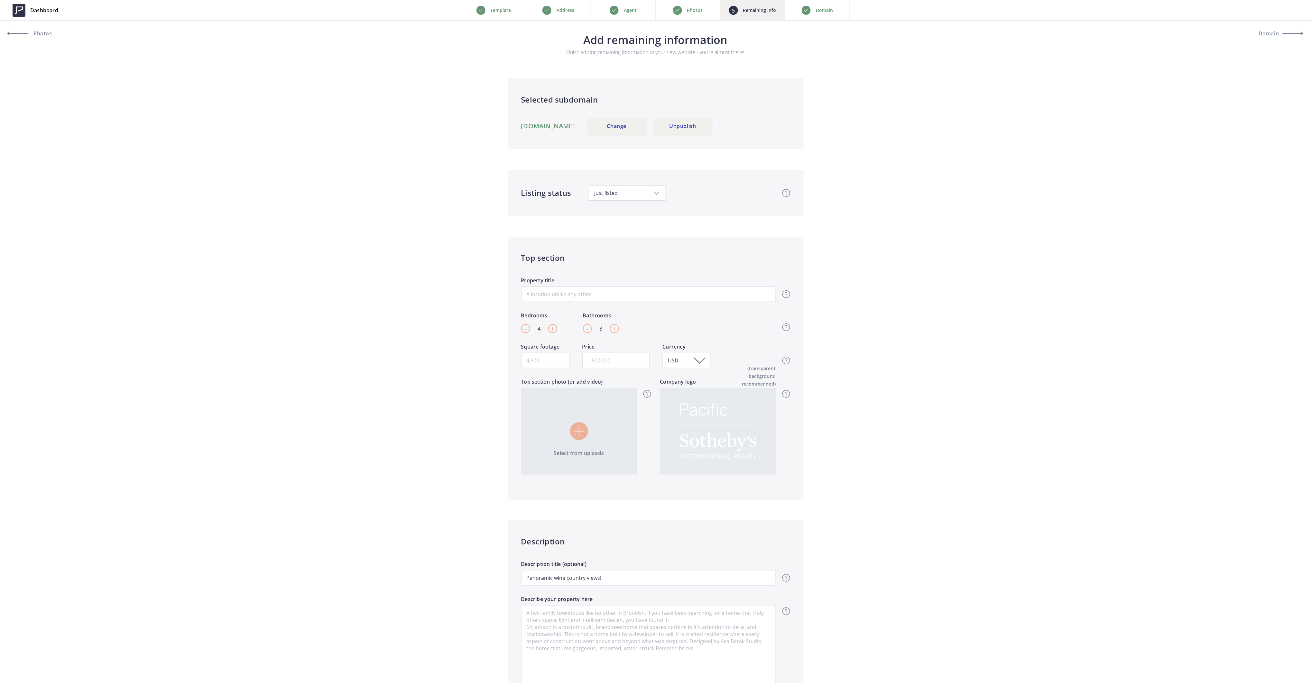
click at [580, 428] on img at bounding box center [579, 432] width 10 height 10
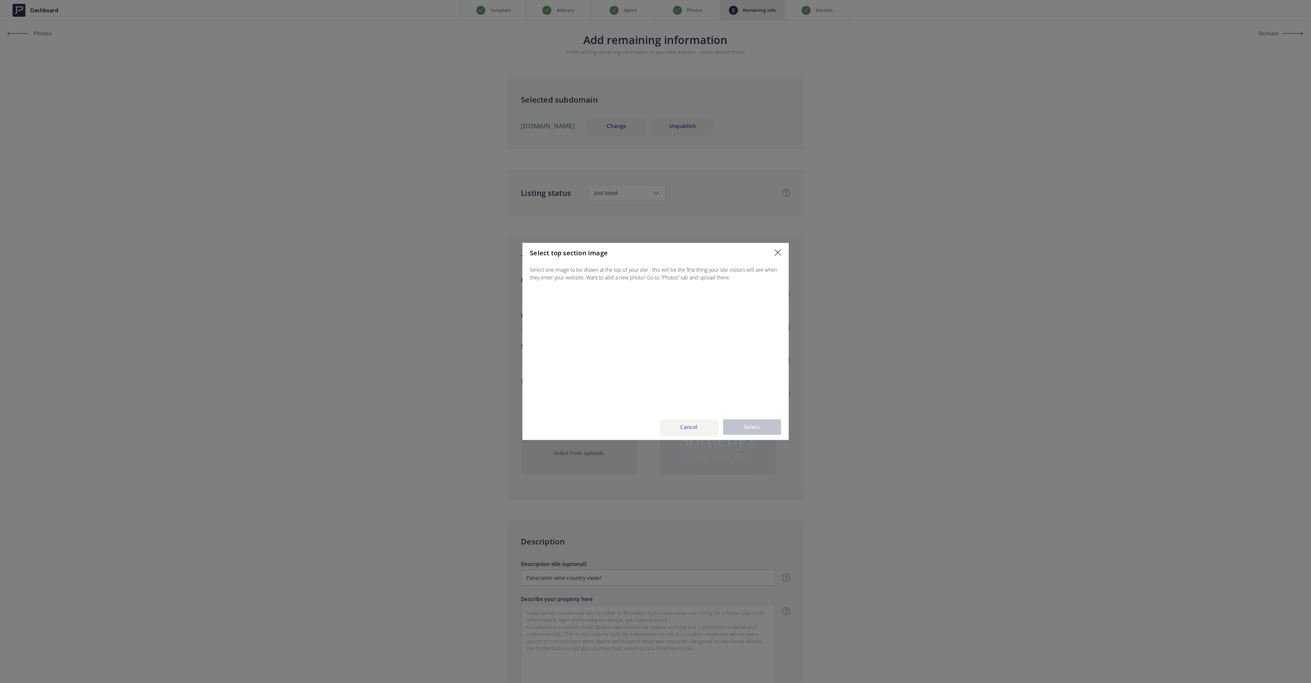
click at [700, 424] on button "Cancel" at bounding box center [689, 427] width 58 height 15
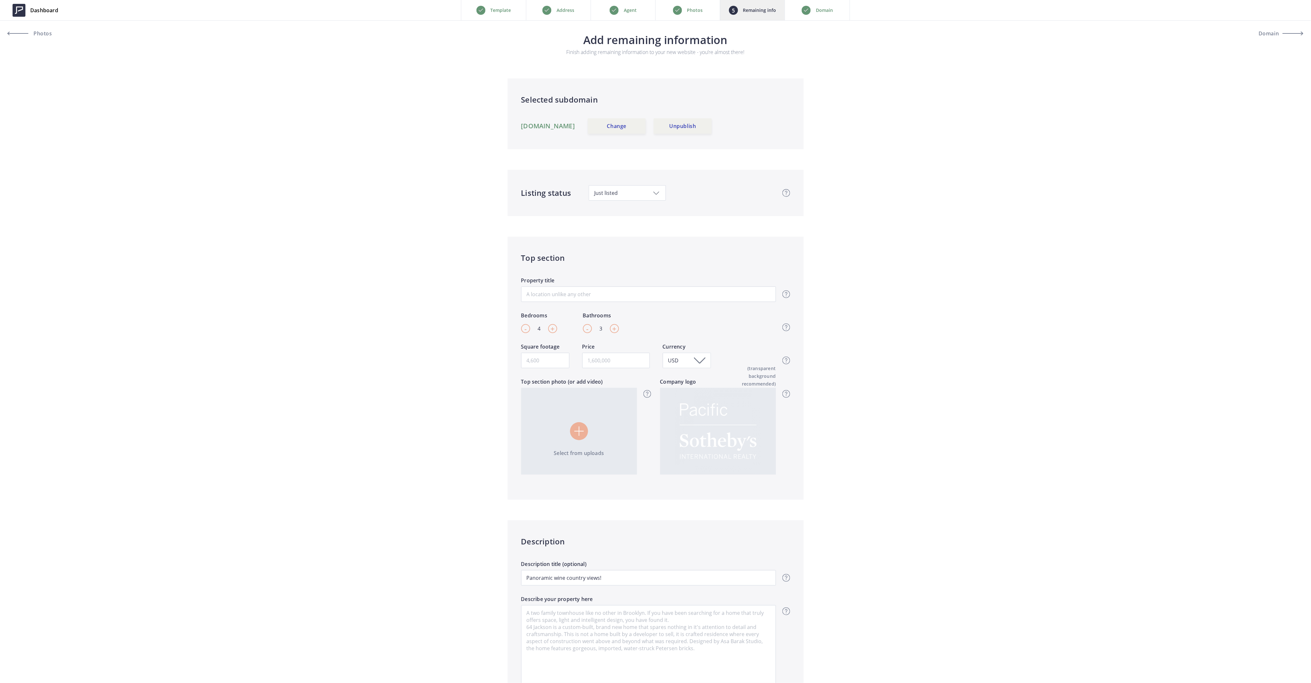
click at [697, 9] on p "Photos" at bounding box center [695, 10] width 16 height 8
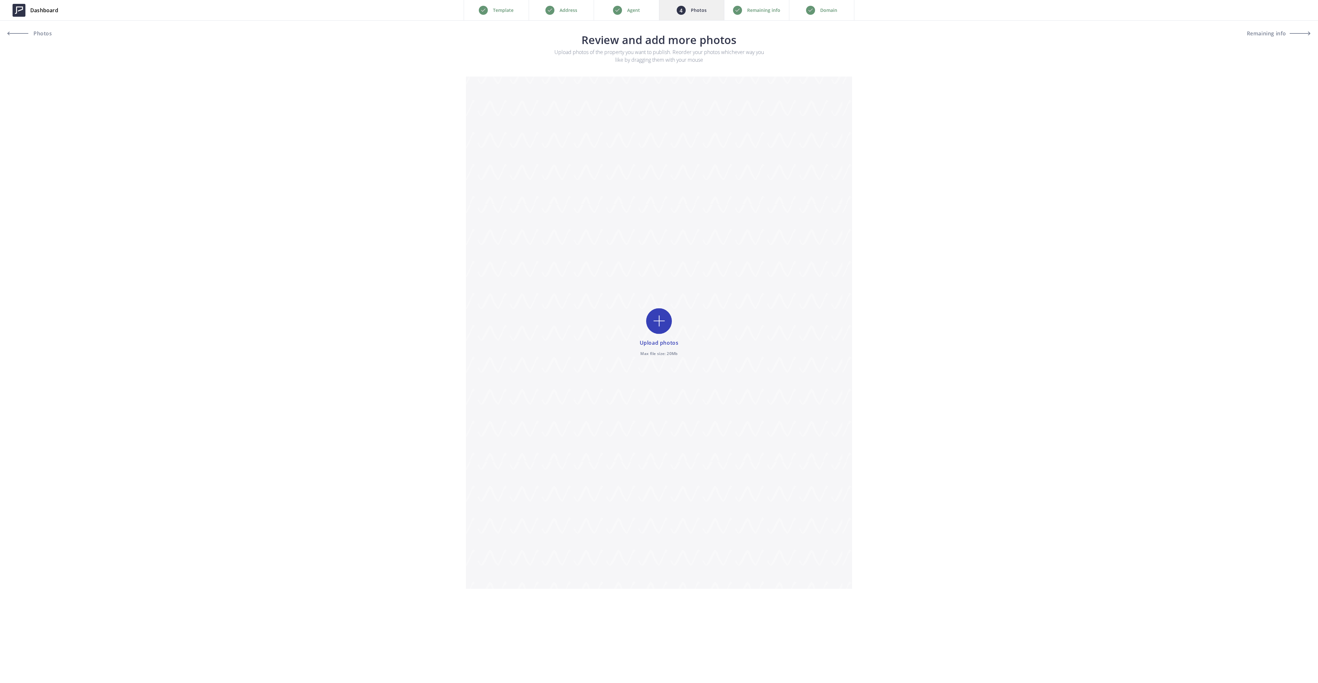
click at [656, 335] on input "file" at bounding box center [659, 333] width 386 height 513
type input "C:\fakepath\01.jpg"
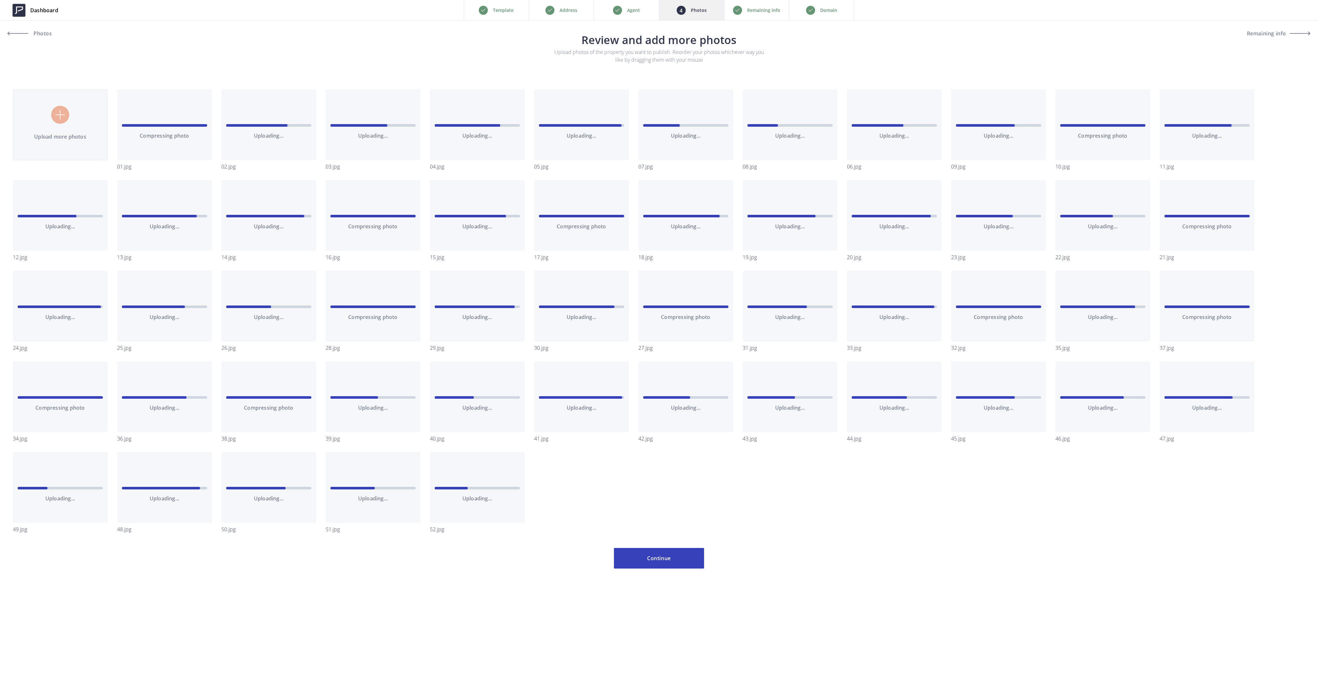
click at [759, 9] on p "Remaining info" at bounding box center [763, 10] width 33 height 8
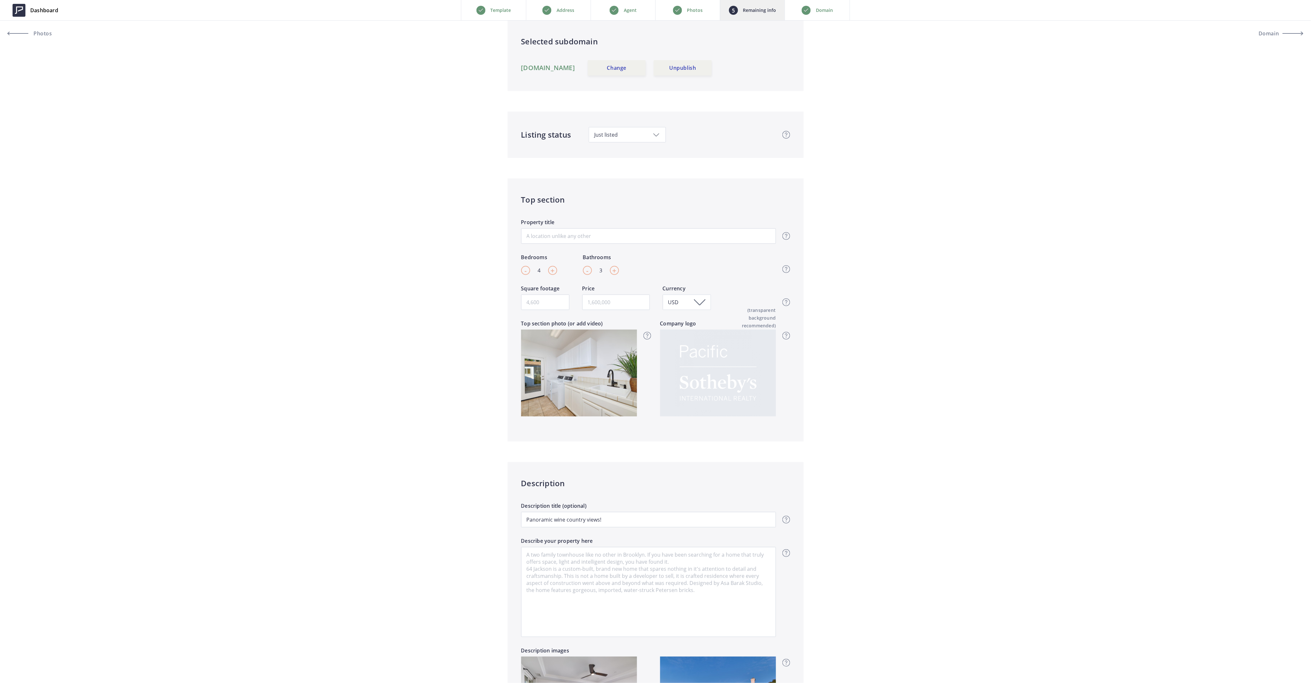
scroll to position [129, 0]
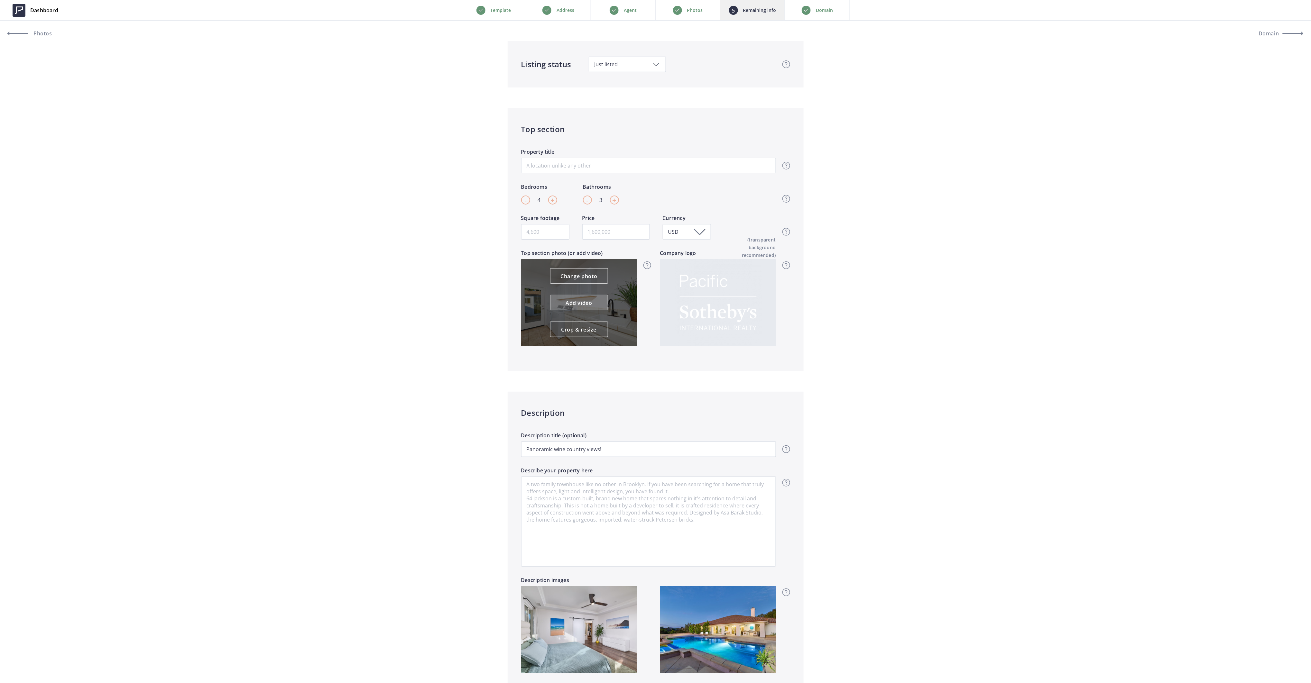
click at [583, 302] on link "Add video" at bounding box center [579, 302] width 58 height 15
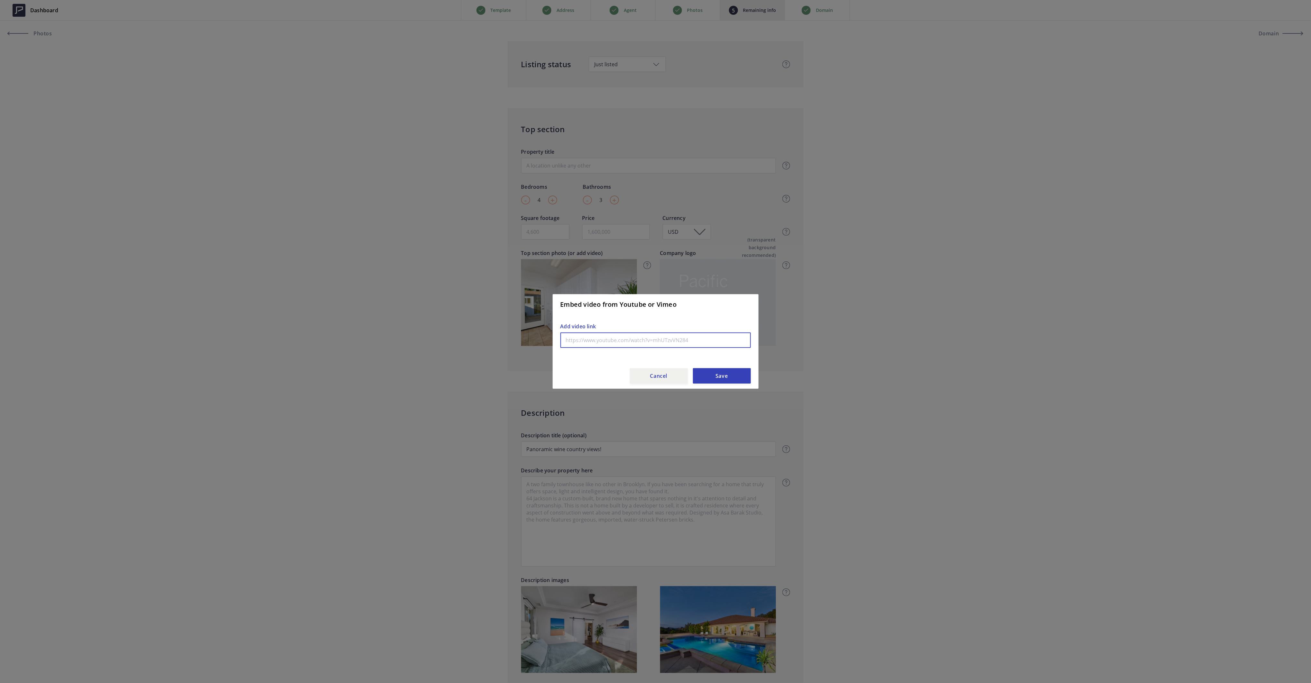
click at [622, 341] on input "text" at bounding box center [656, 340] width 190 height 15
paste input "[URL][DOMAIN_NAME]"
type input "[URL][DOMAIN_NAME]"
click at [711, 376] on button "Save" at bounding box center [722, 375] width 58 height 15
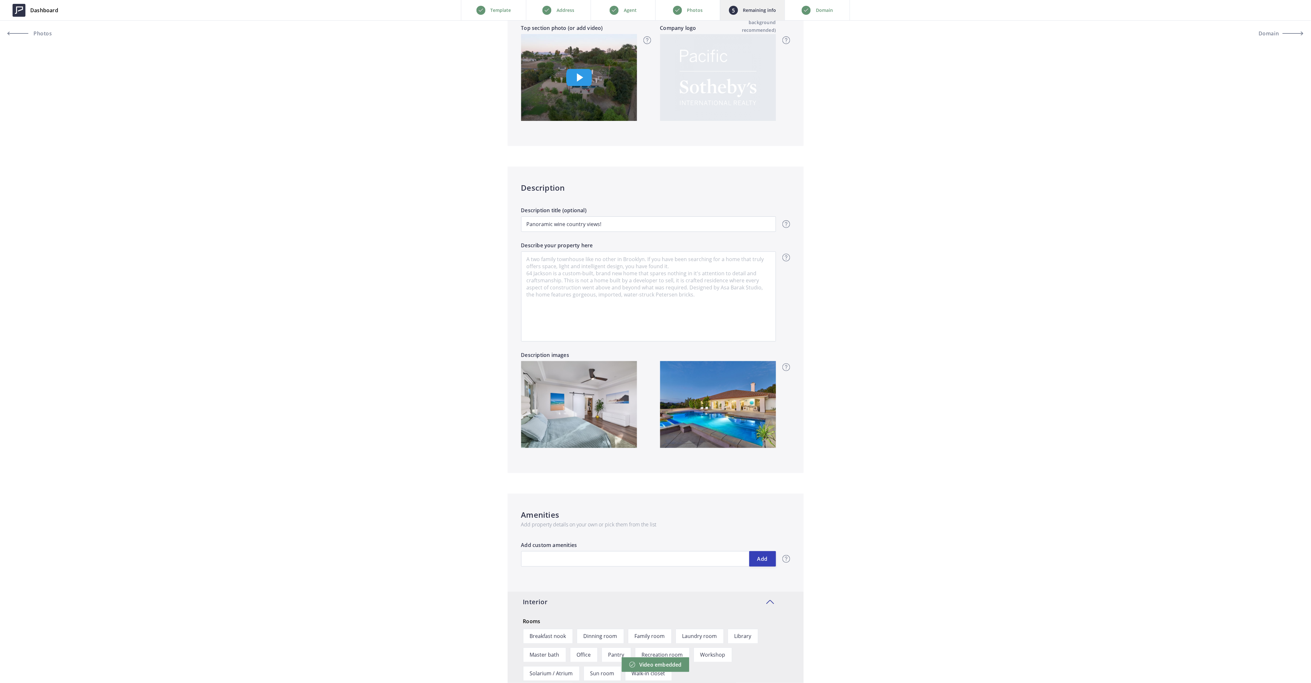
scroll to position [386, 0]
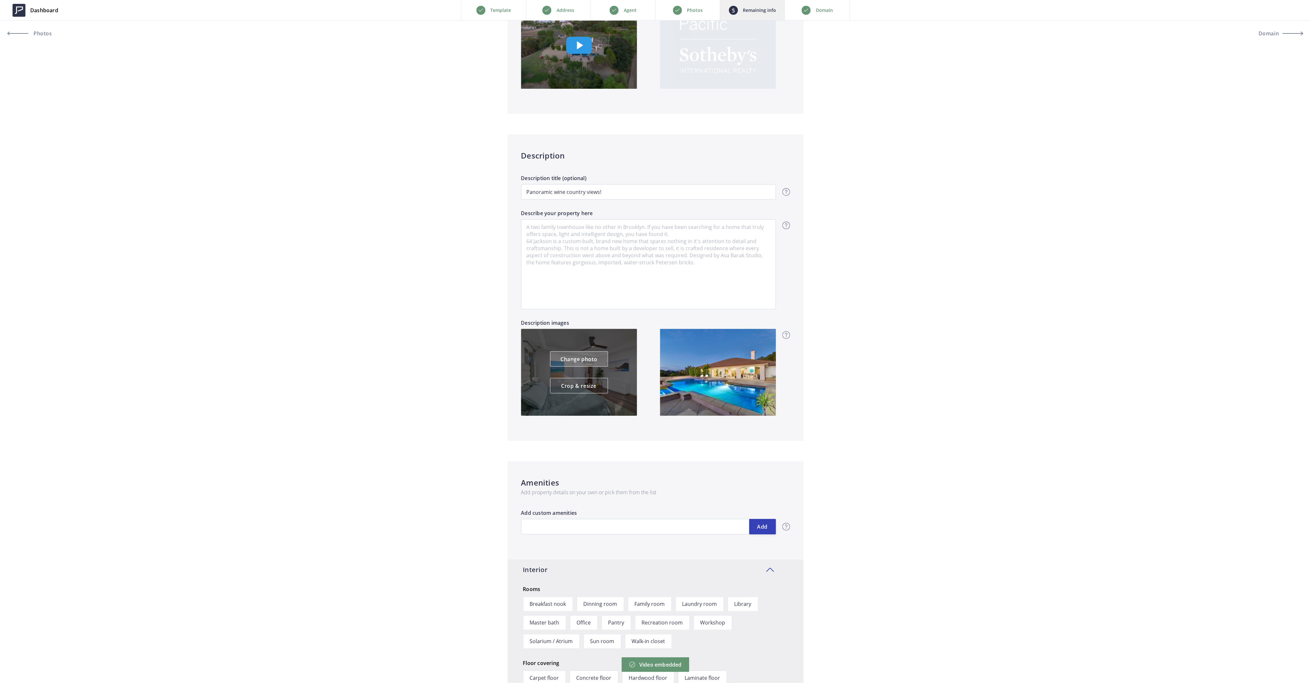
click at [575, 357] on link "Change photo" at bounding box center [579, 359] width 58 height 15
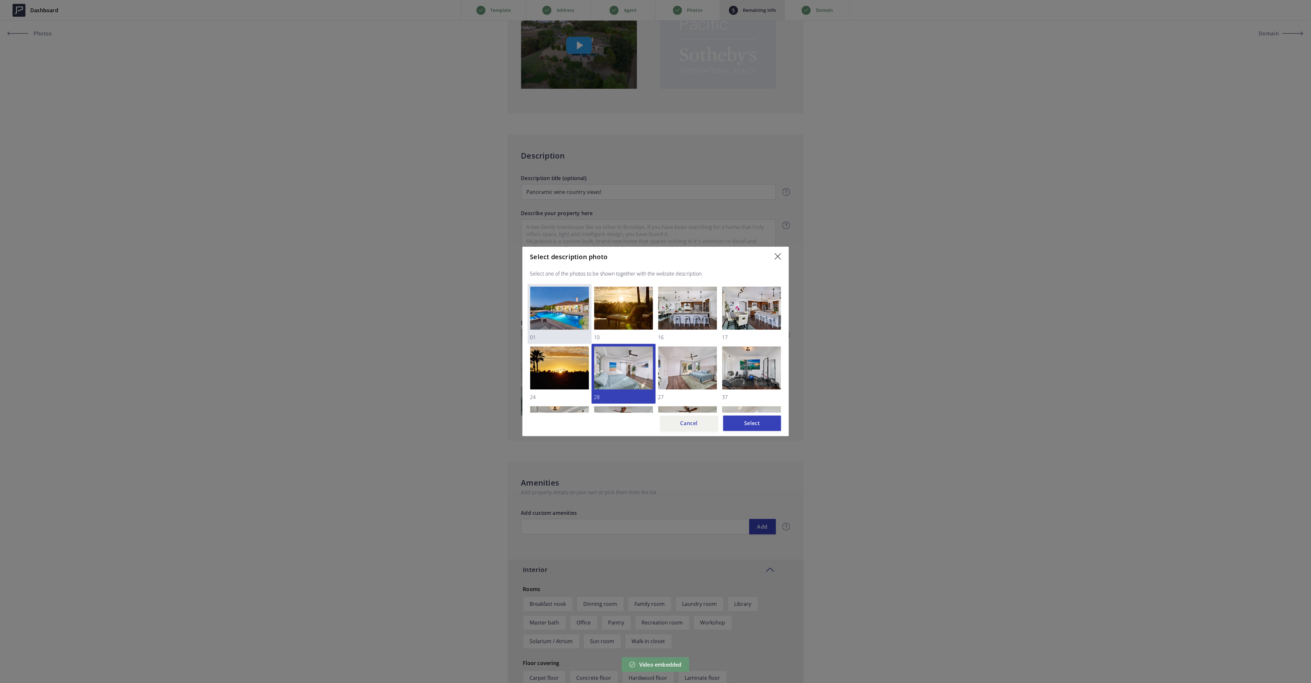
click at [551, 311] on img at bounding box center [559, 308] width 59 height 43
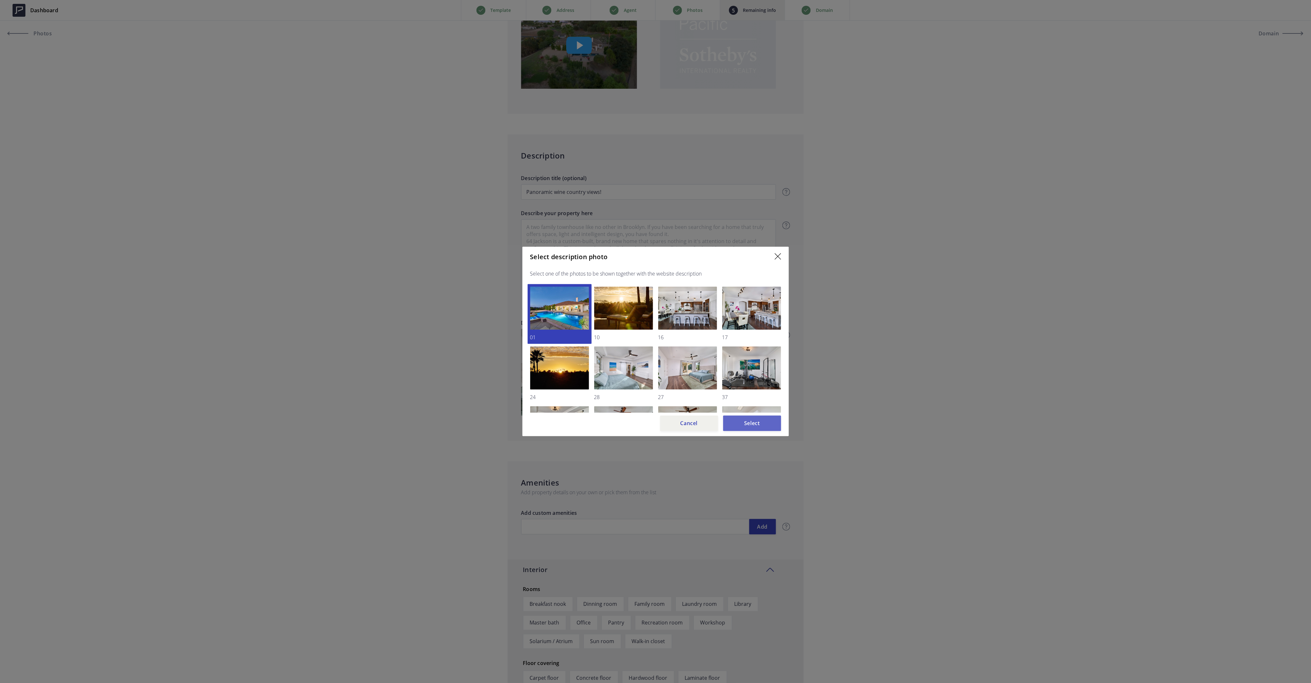
click at [768, 423] on button "Select" at bounding box center [752, 423] width 58 height 15
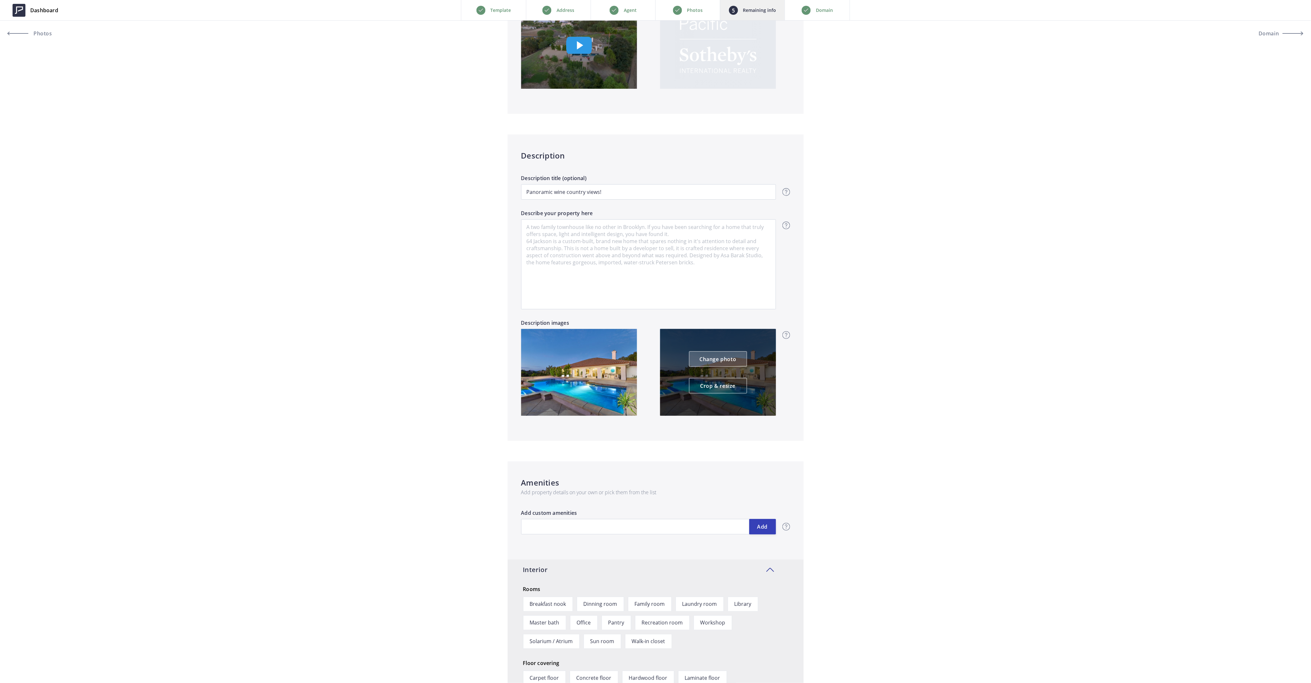
click at [724, 358] on link "Change photo" at bounding box center [718, 359] width 58 height 15
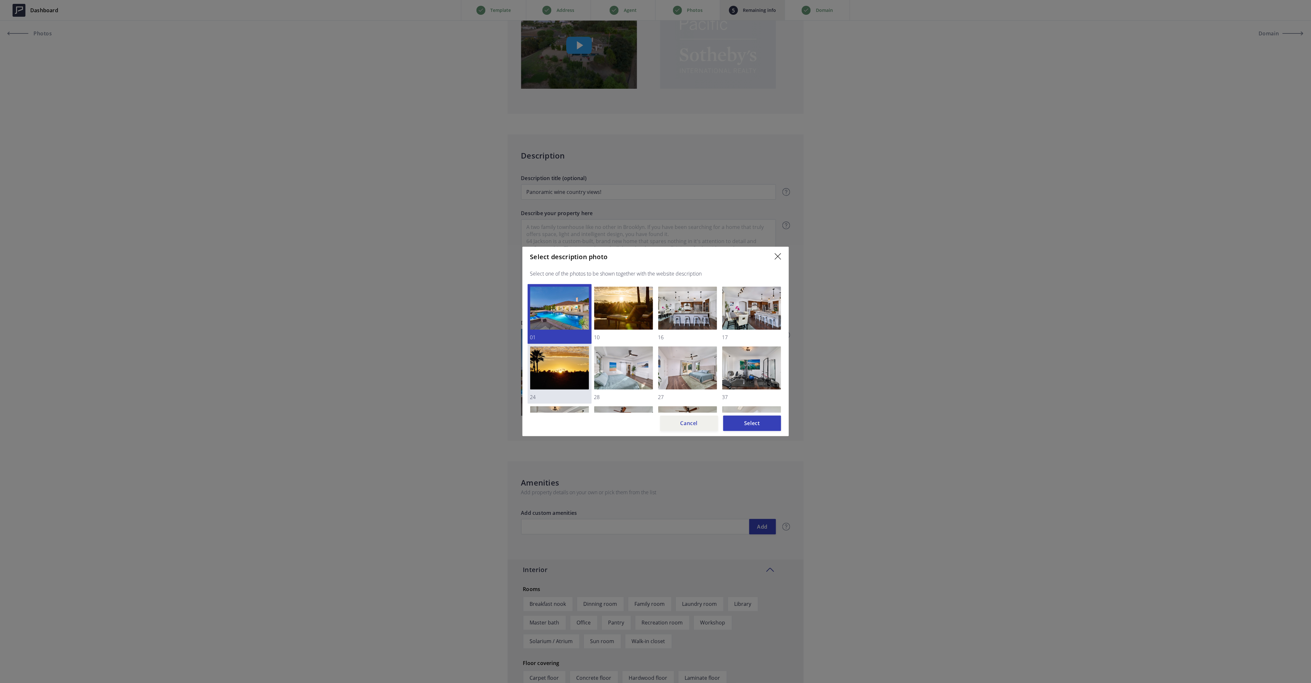
click at [560, 368] on img at bounding box center [559, 368] width 59 height 43
click at [767, 424] on button "Select" at bounding box center [752, 423] width 58 height 15
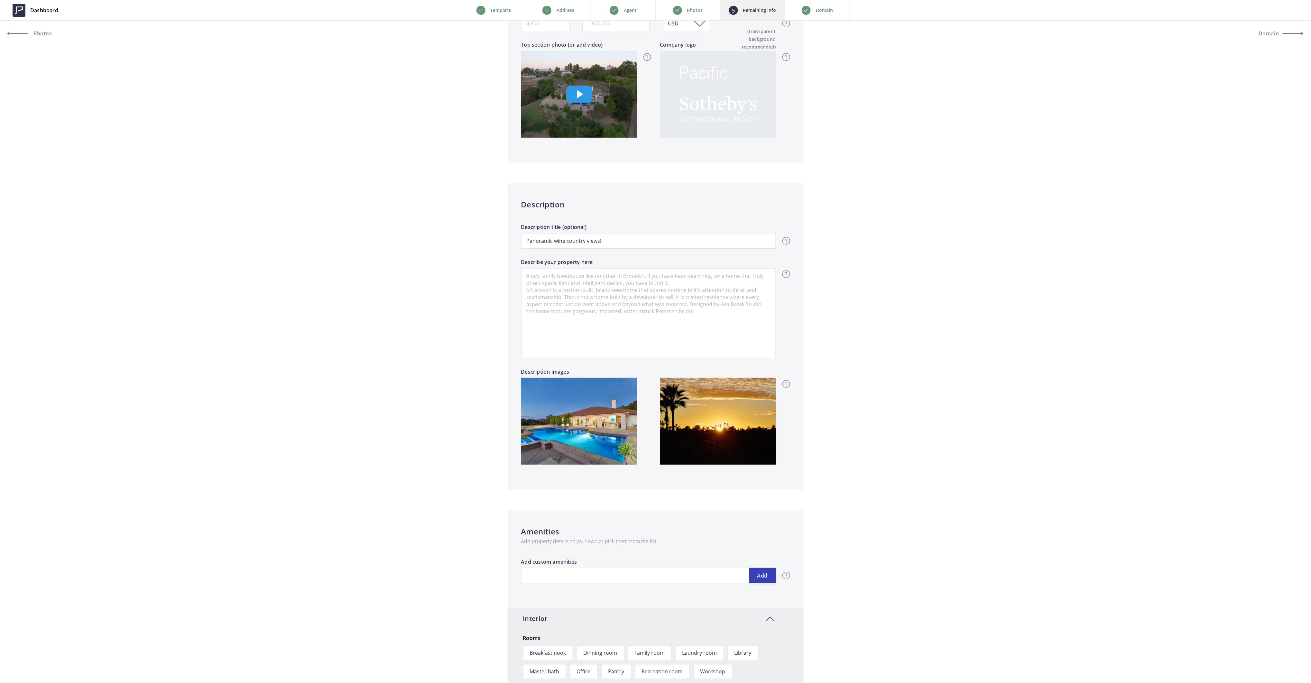
scroll to position [343, 0]
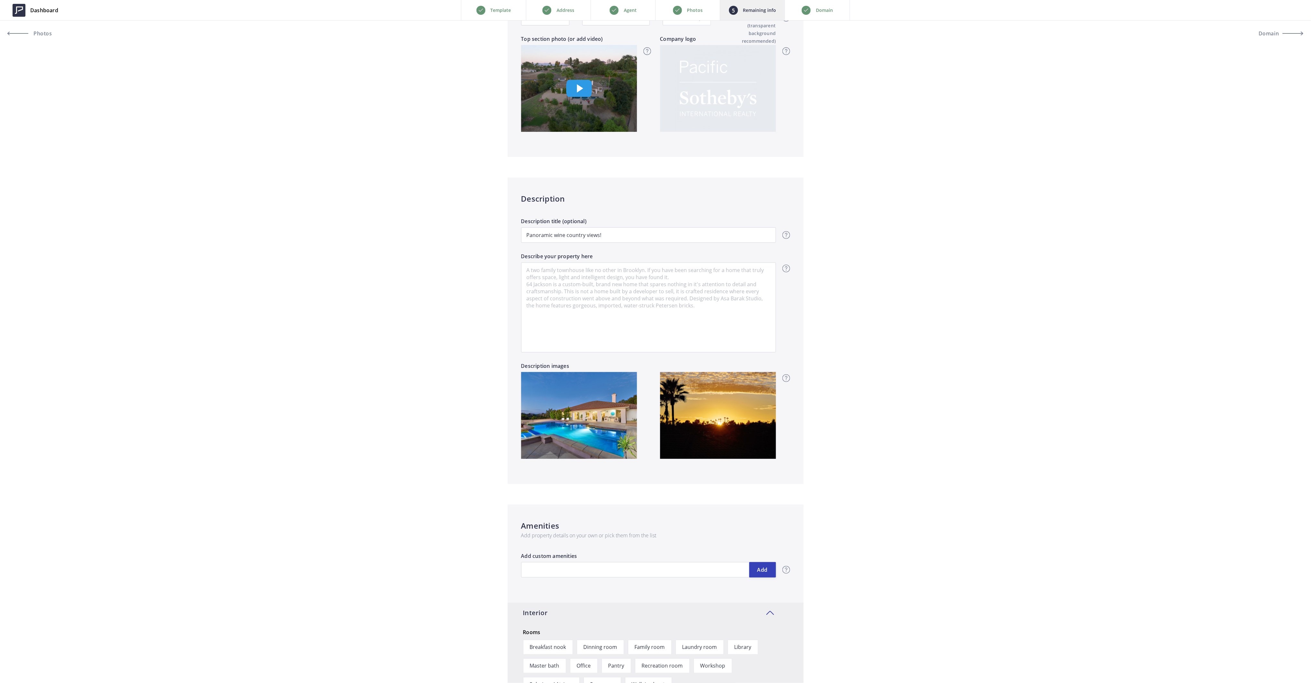
click at [593, 260] on label "Describe your property here" at bounding box center [648, 258] width 255 height 10
click at [593, 263] on textarea "Describe your property here" at bounding box center [648, 308] width 255 height 90
paste textarea "Welcome to 2869 Dos Lomas – Your Private Paradise in Champagne Crest. Tucked in…"
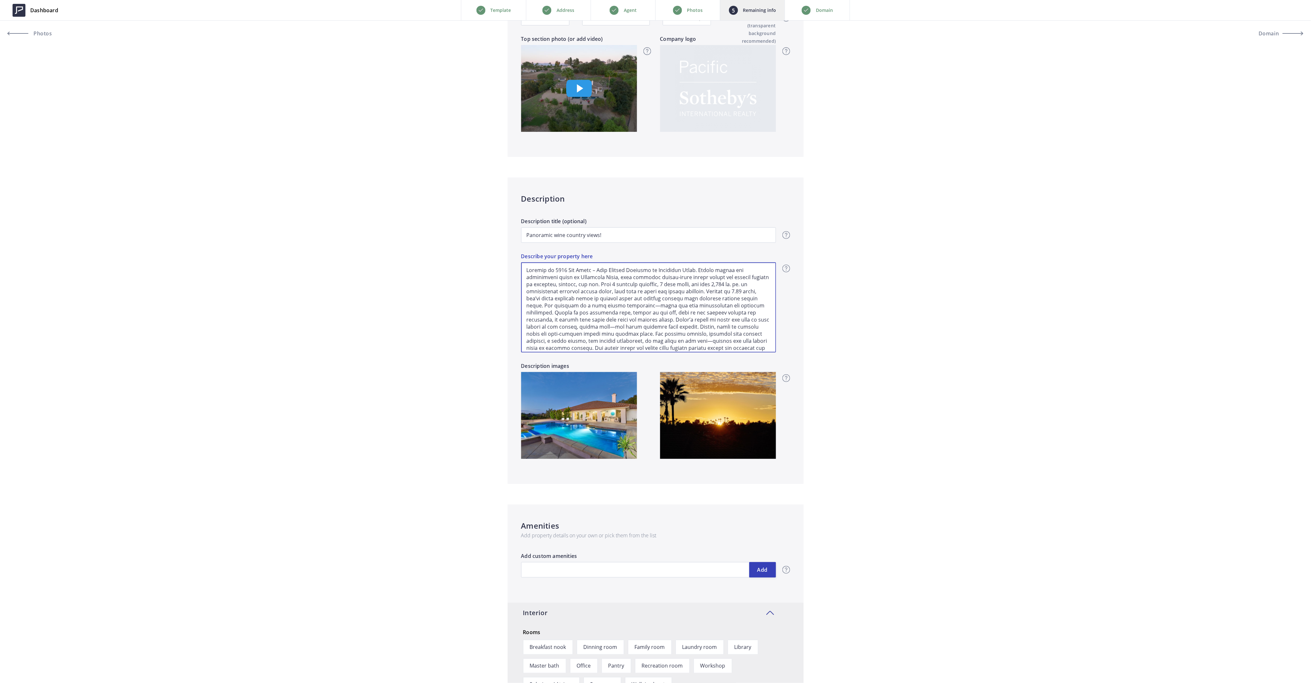
scroll to position [34, 0]
type textarea "Welcome to 2869 Dos Lomas – Your Private Paradise in Champagne Crest. Tucked in…"
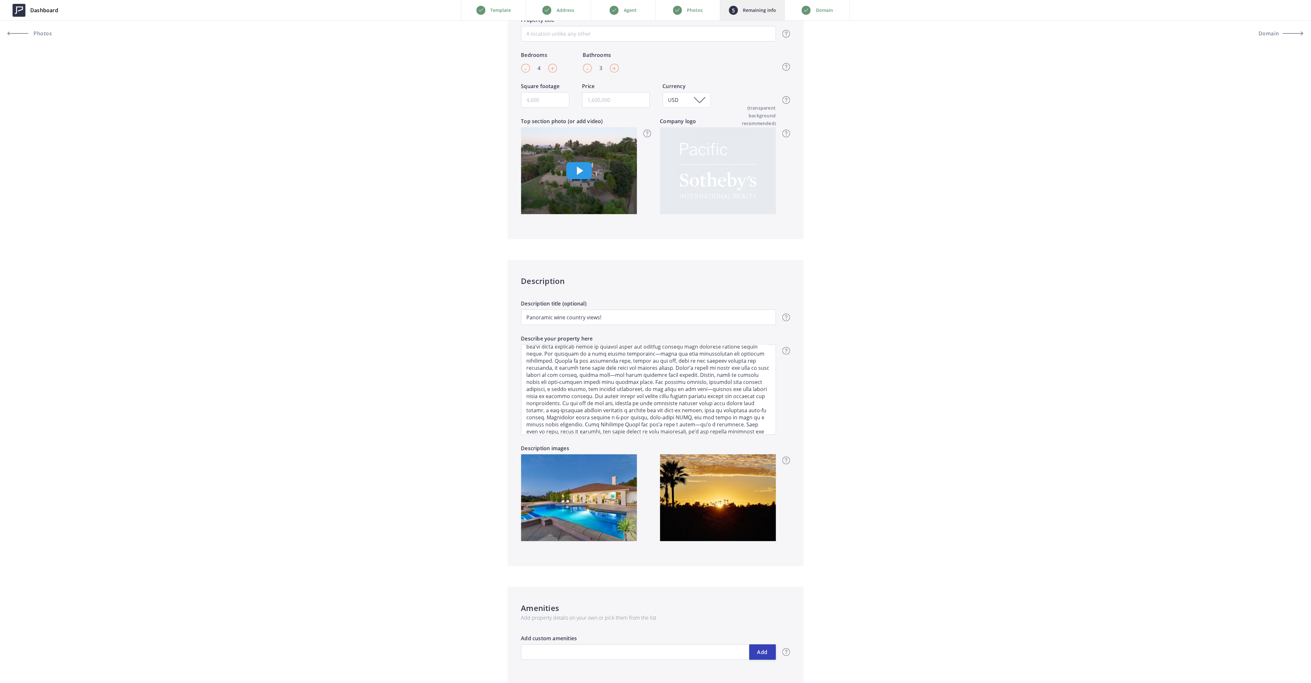
scroll to position [129, 0]
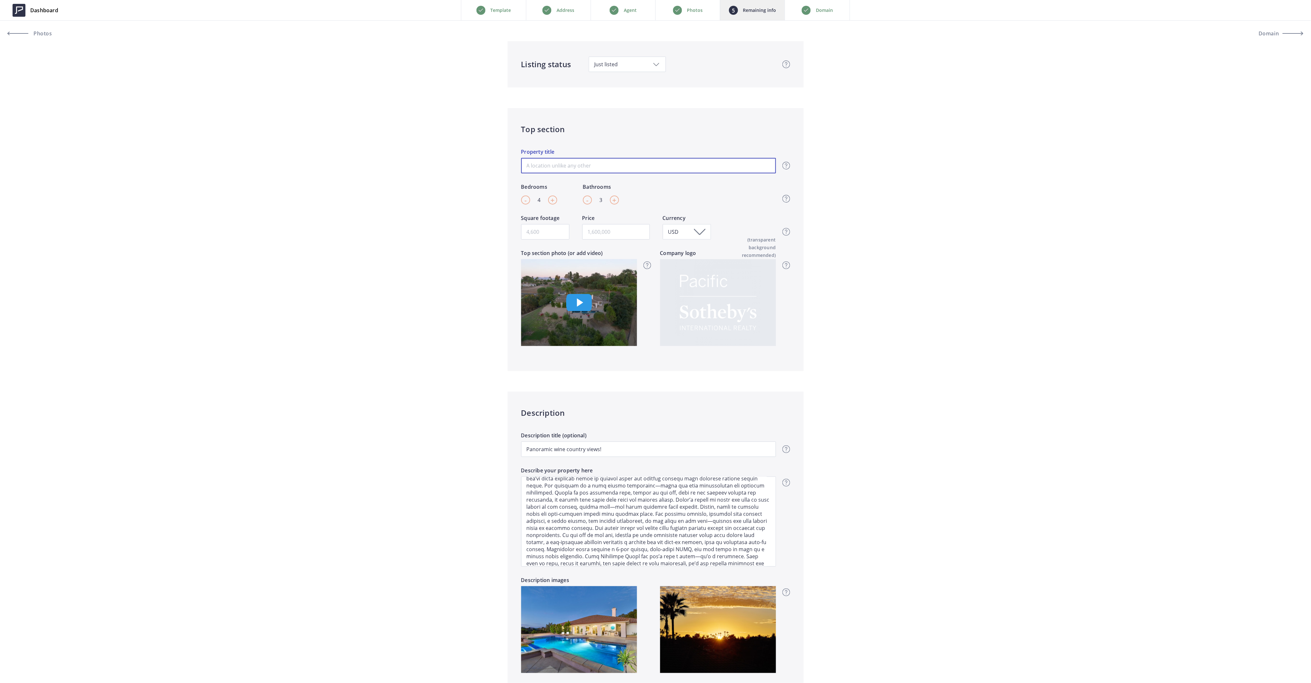
click at [552, 164] on input "Property title" at bounding box center [648, 165] width 255 height 15
type input "C"
type input "R"
type input "E"
type input "Single Level Solitude"
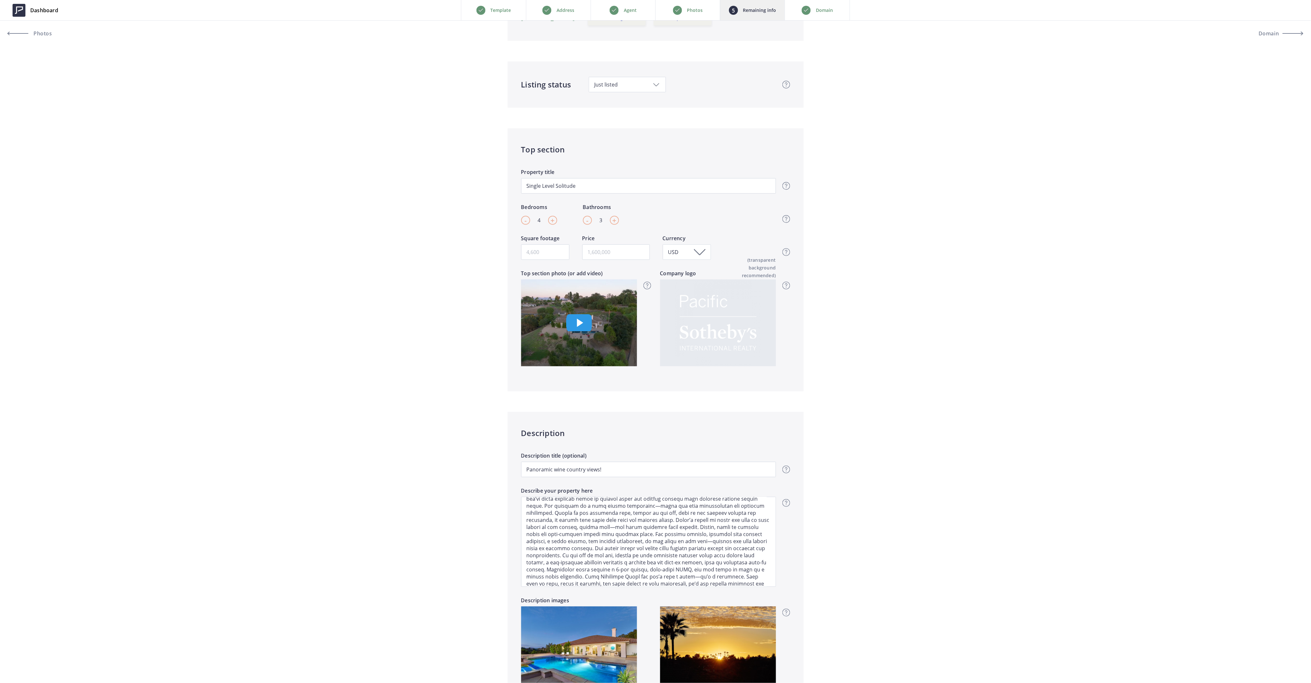
scroll to position [0, 0]
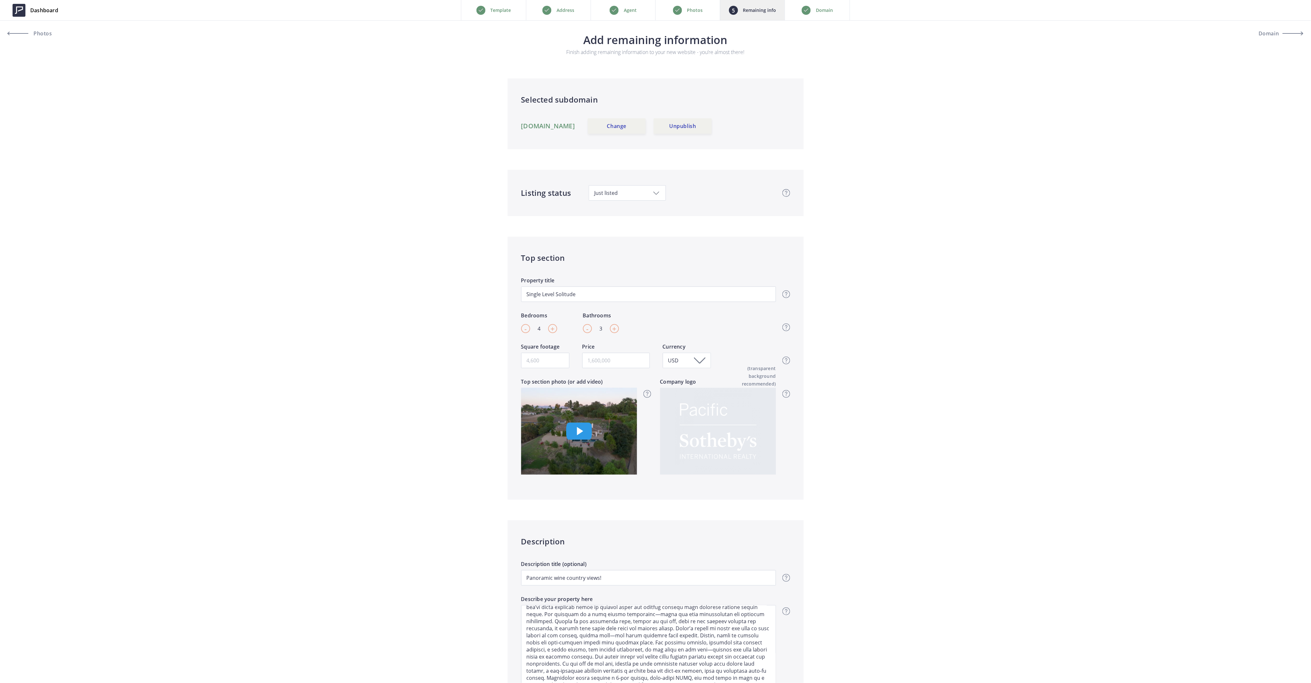
click at [544, 128] on link "[DOMAIN_NAME]" at bounding box center [548, 126] width 54 height 8
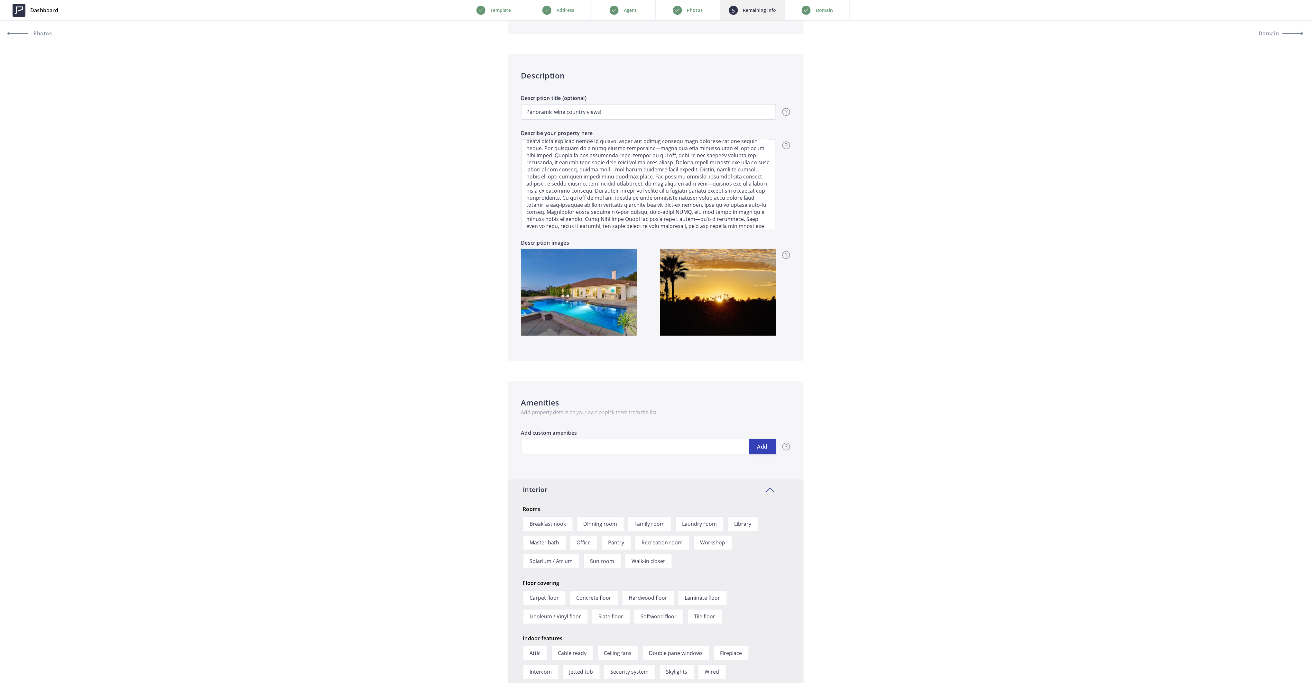
scroll to position [558, 0]
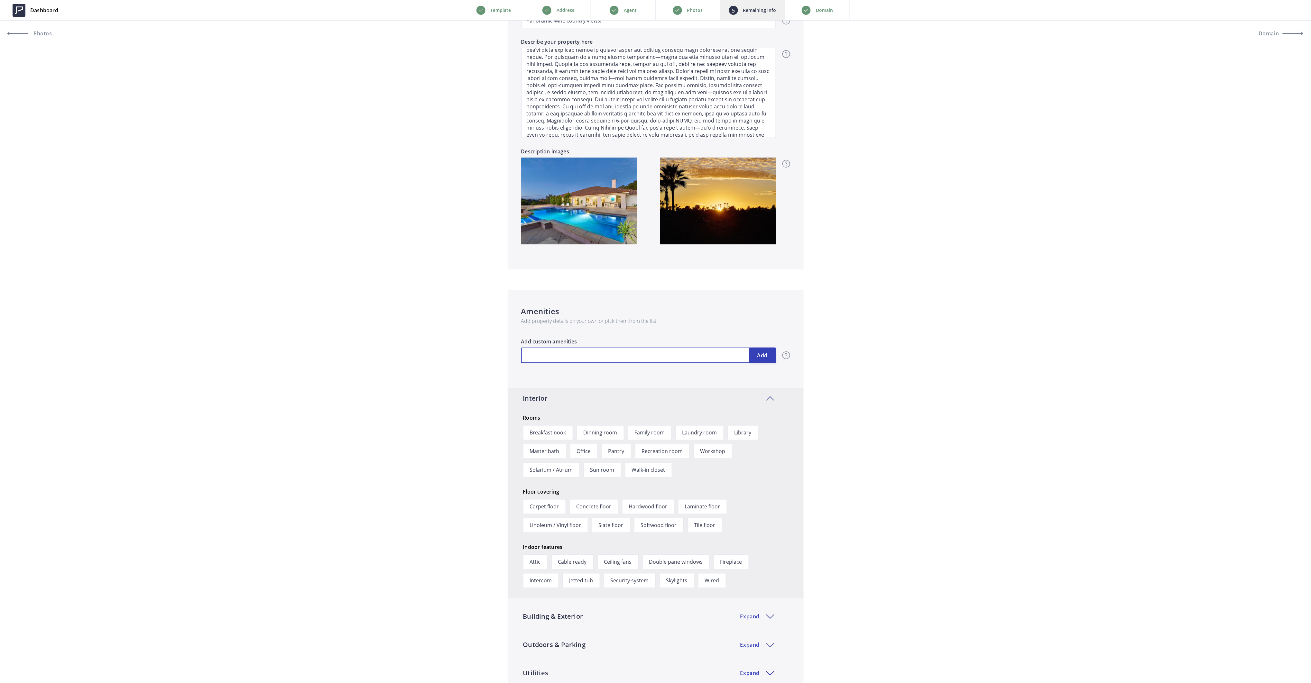
click at [568, 353] on input "text" at bounding box center [648, 355] width 255 height 15
type input "3.45 Acres"
type input "G"
type input "Double-Gated"
type input "3-"
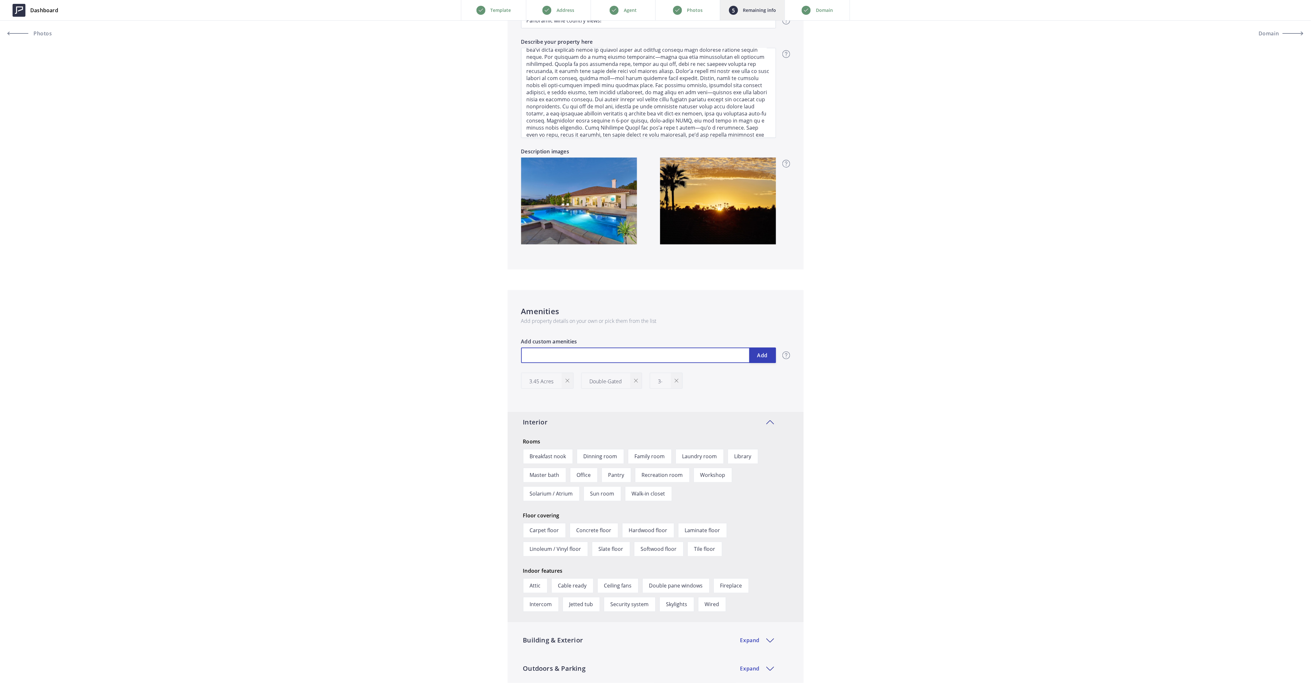
type input "3-Car garage"
click at [676, 383] on div at bounding box center [677, 380] width 12 height 15
click at [757, 356] on button "Add" at bounding box center [762, 355] width 27 height 15
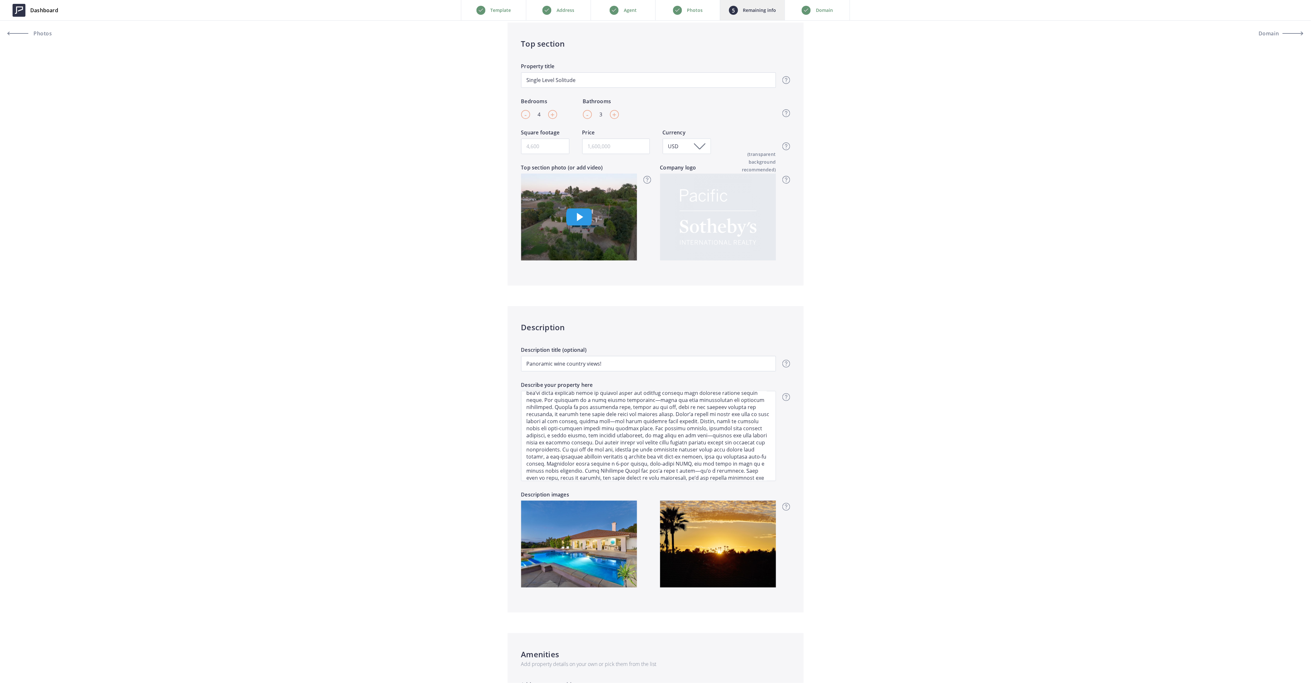
scroll to position [0, 0]
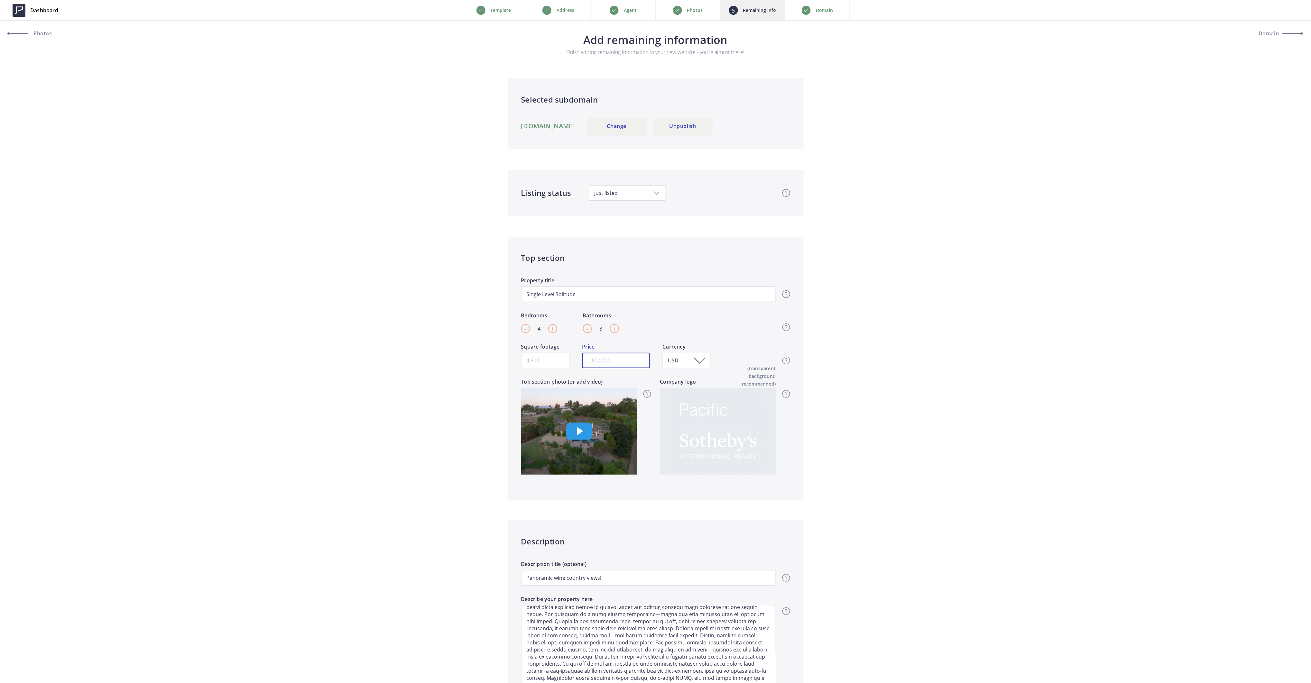
click at [611, 361] on input "text" at bounding box center [616, 360] width 68 height 15
type input "1,795,000"
click at [554, 361] on input "Square footage" at bounding box center [545, 360] width 48 height 15
type input "3"
type input "1,795,000"
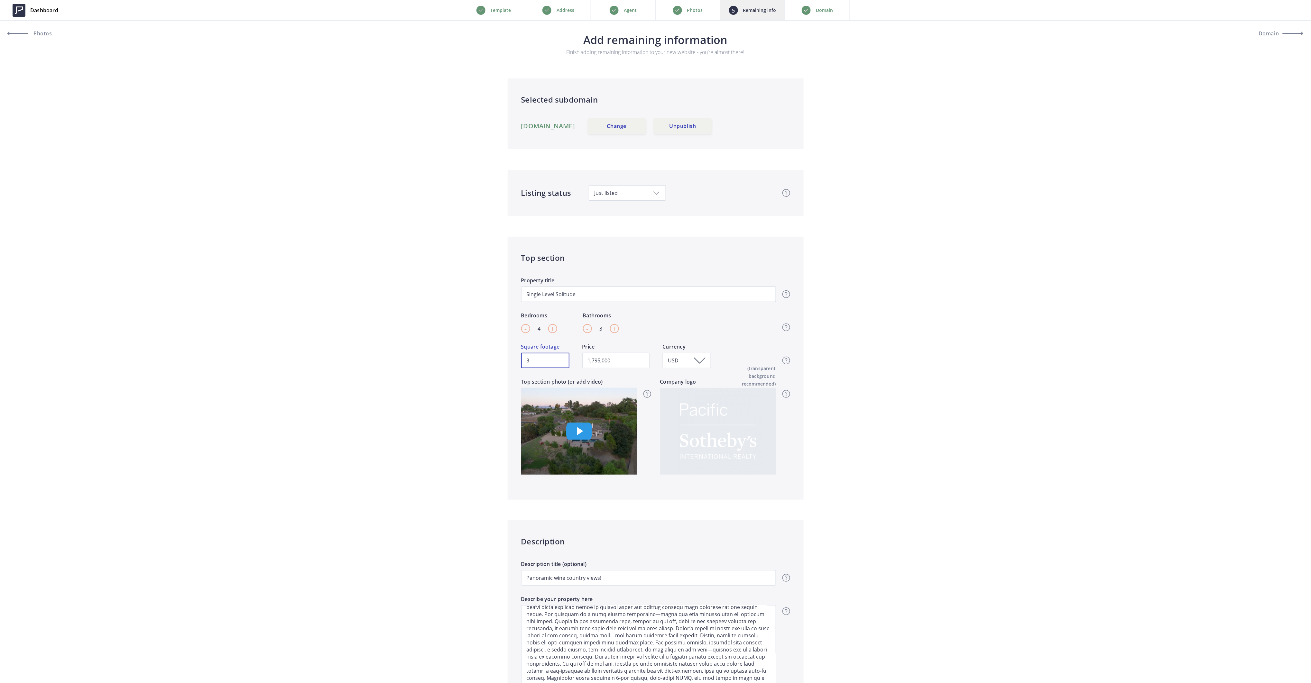
type input "30"
type input "1,795,000"
type input "302"
type input "1,795,000"
type input "3028"
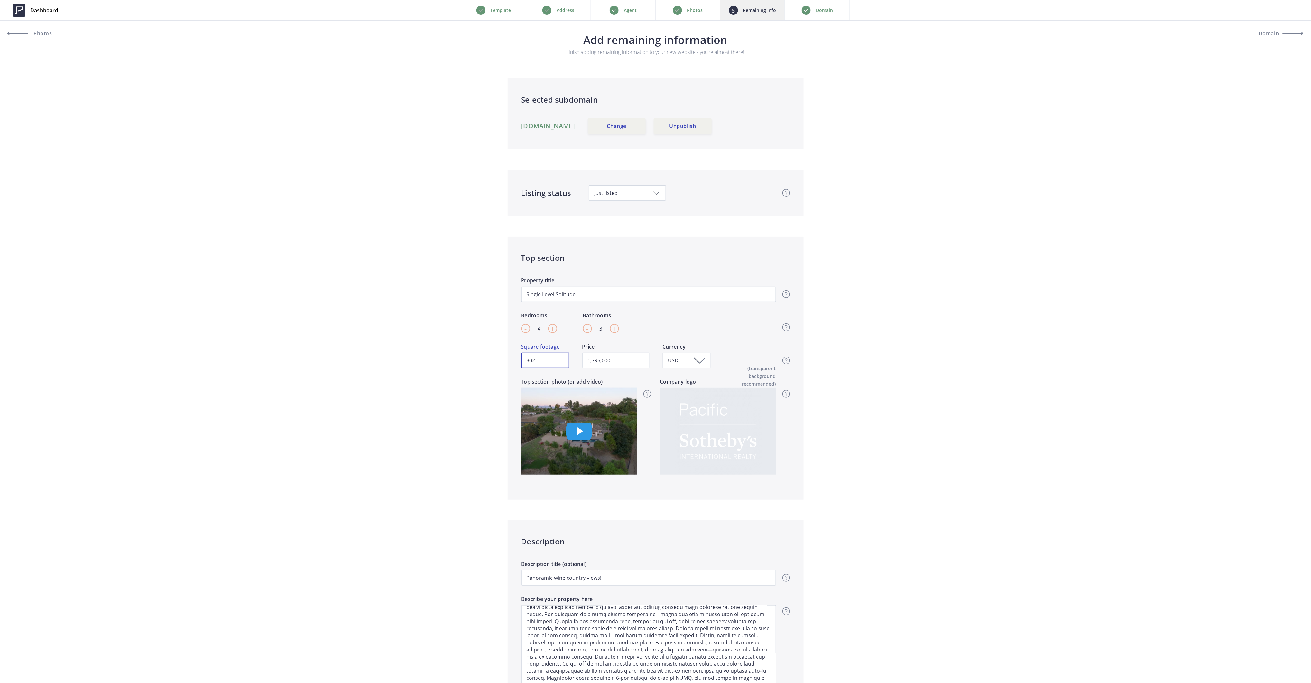
type input "1,795,000"
type input "3028"
click at [816, 9] on p "Domain" at bounding box center [824, 10] width 17 height 8
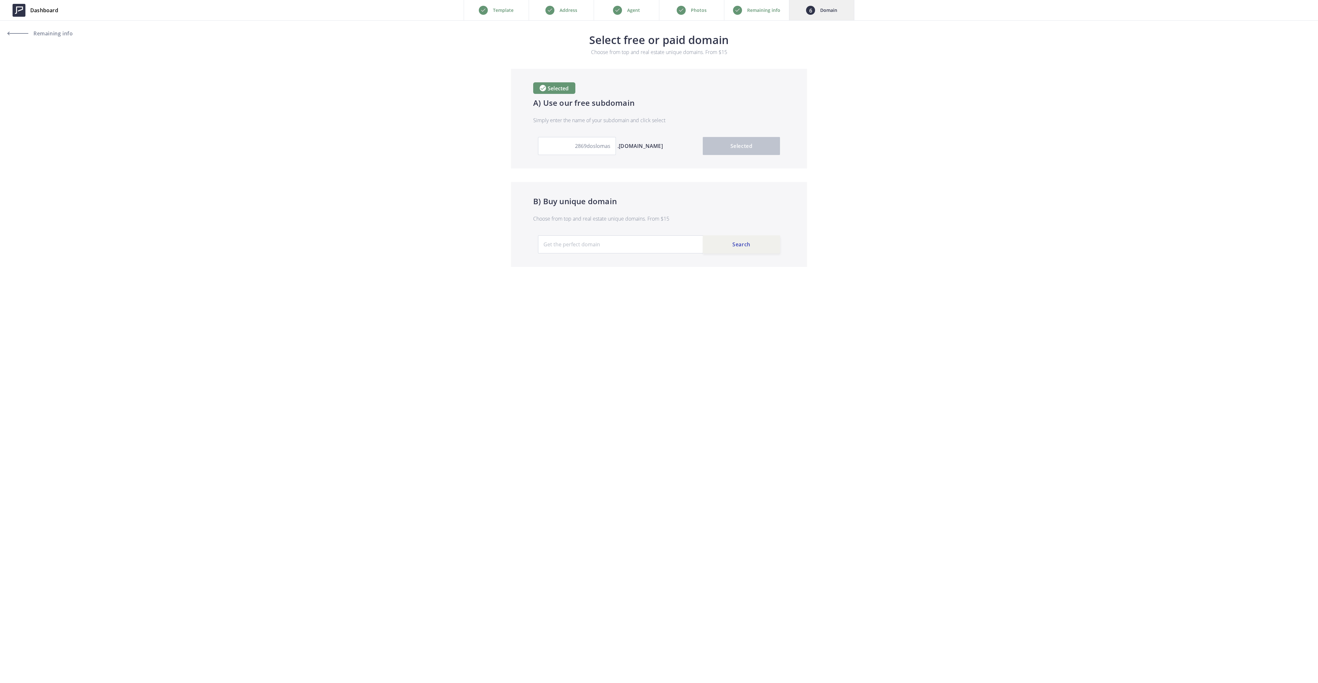
click at [748, 13] on p "Remaining info" at bounding box center [763, 10] width 33 height 8
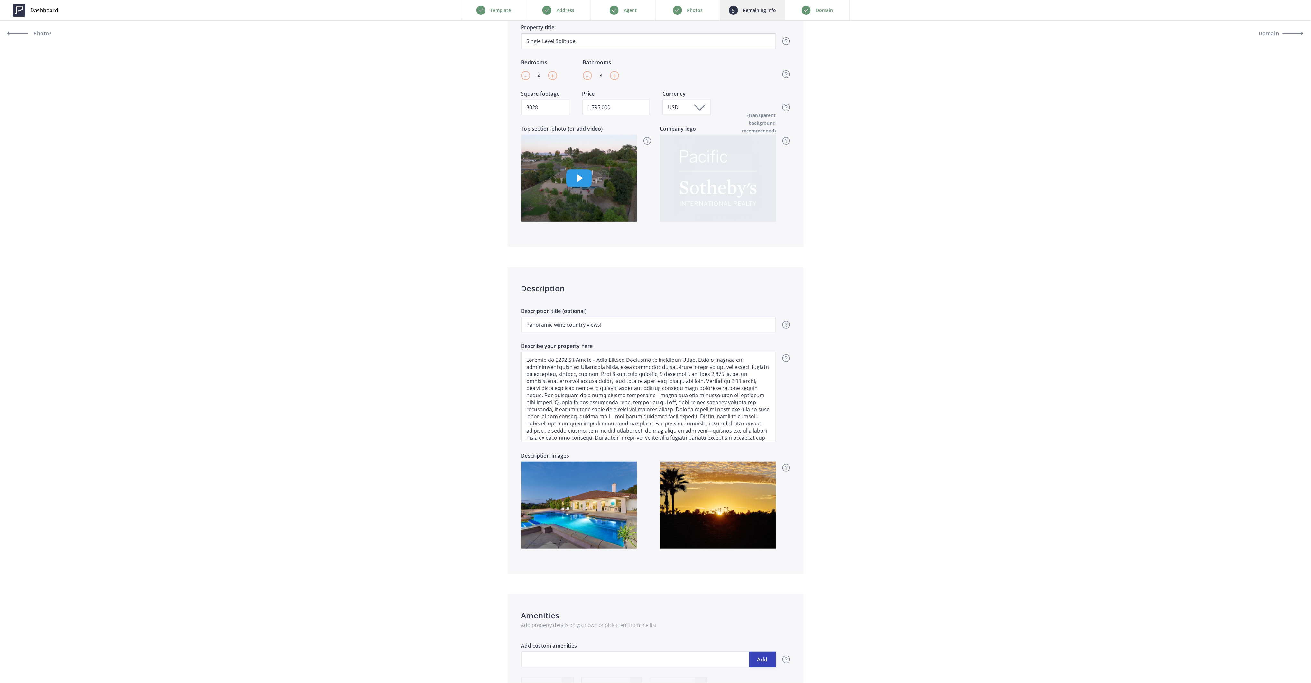
scroll to position [257, 0]
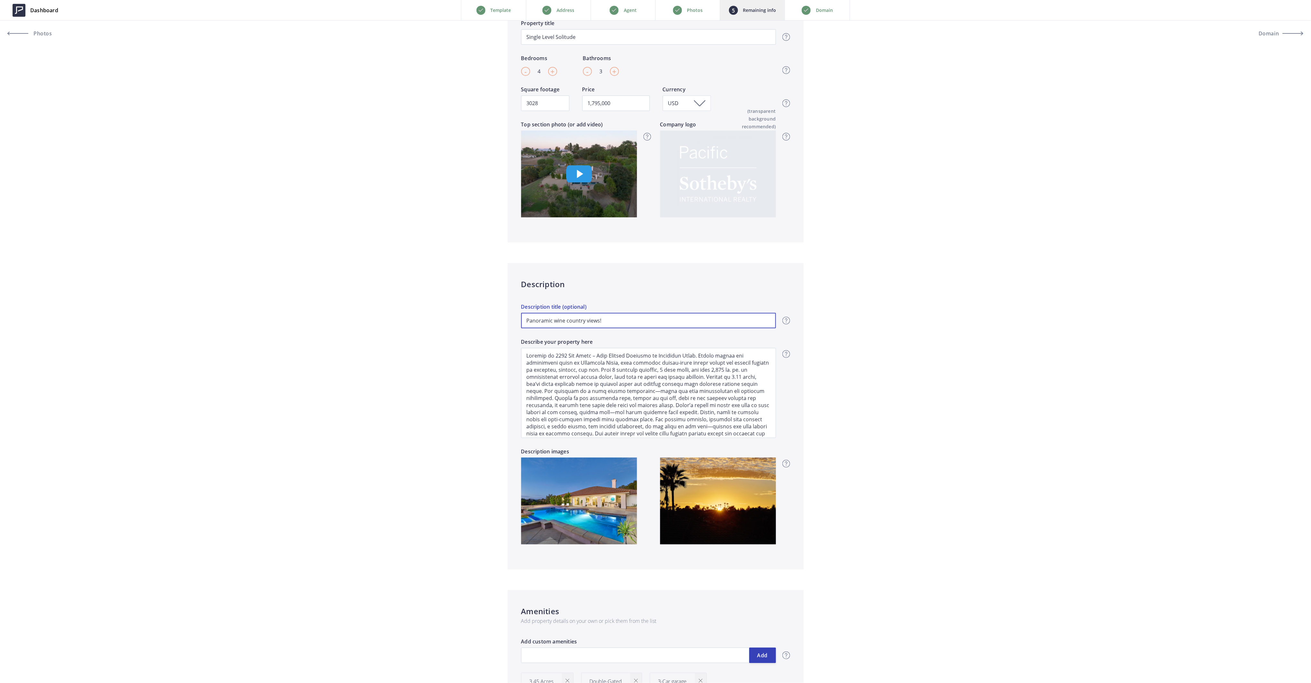
drag, startPoint x: 617, startPoint y: 321, endPoint x: 329, endPoint y: 294, distance: 290.0
type input "1,795,000"
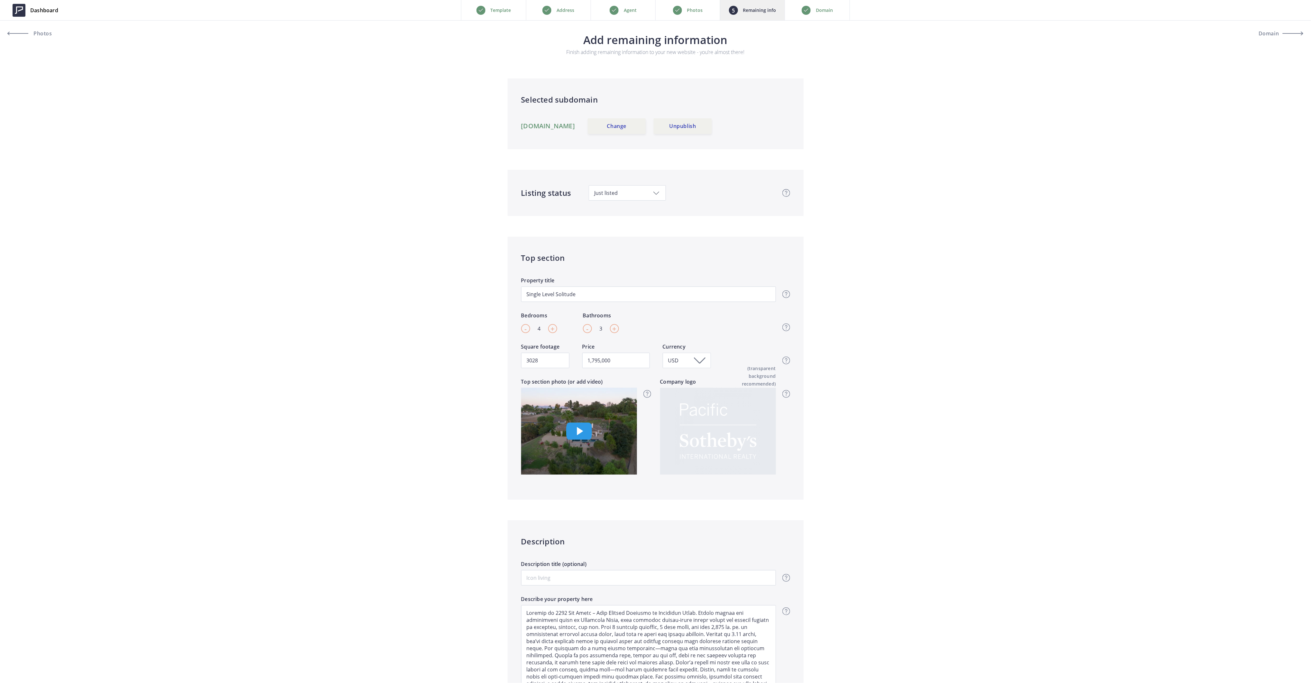
click at [826, 9] on p "Domain" at bounding box center [824, 10] width 17 height 8
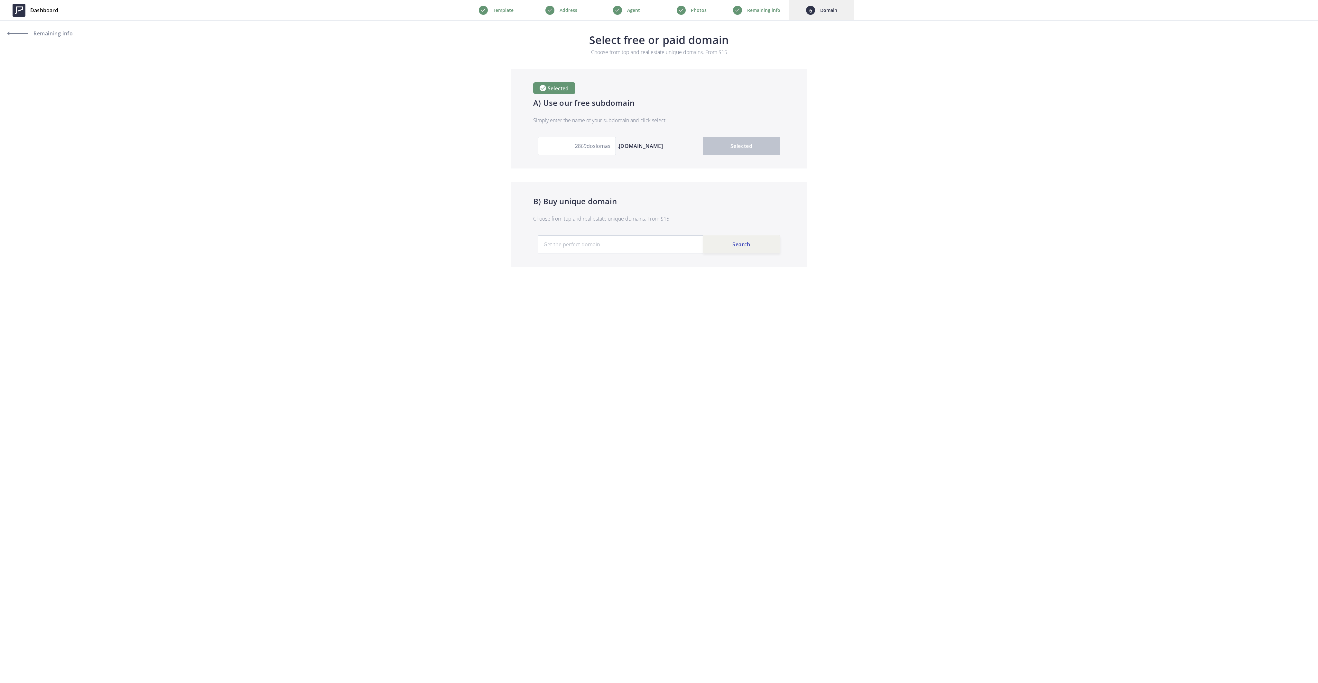
click at [332, 151] on section "Selected A) Use our free subdomain Simply enter the name of your subdomain and …" at bounding box center [659, 168] width 1318 height 198
